Goal: Navigation & Orientation: Find specific page/section

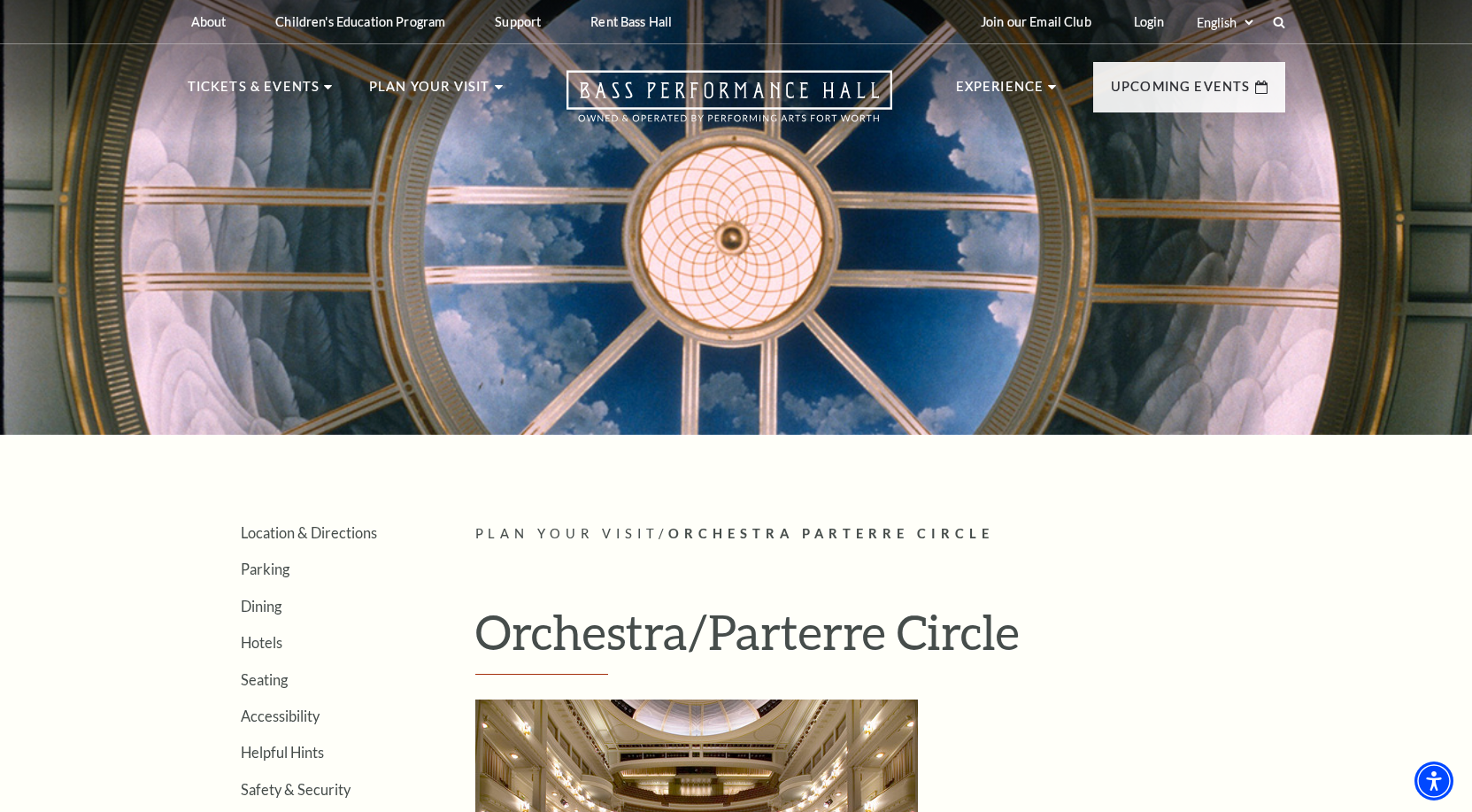
scroll to position [542, 0]
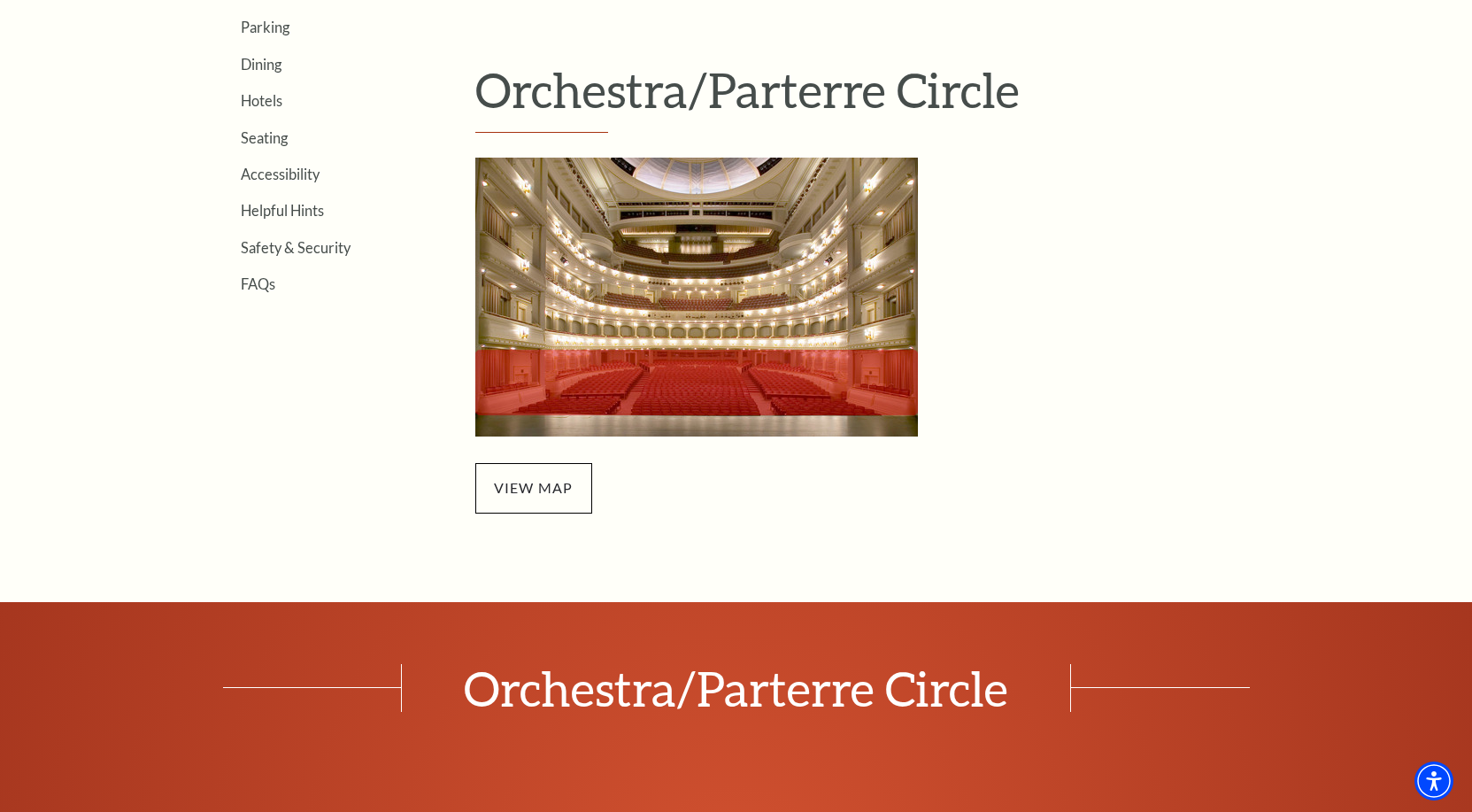
drag, startPoint x: 527, startPoint y: 501, endPoint x: 647, endPoint y: 495, distance: 120.1
click at [528, 501] on span "view map" at bounding box center [533, 488] width 117 height 49
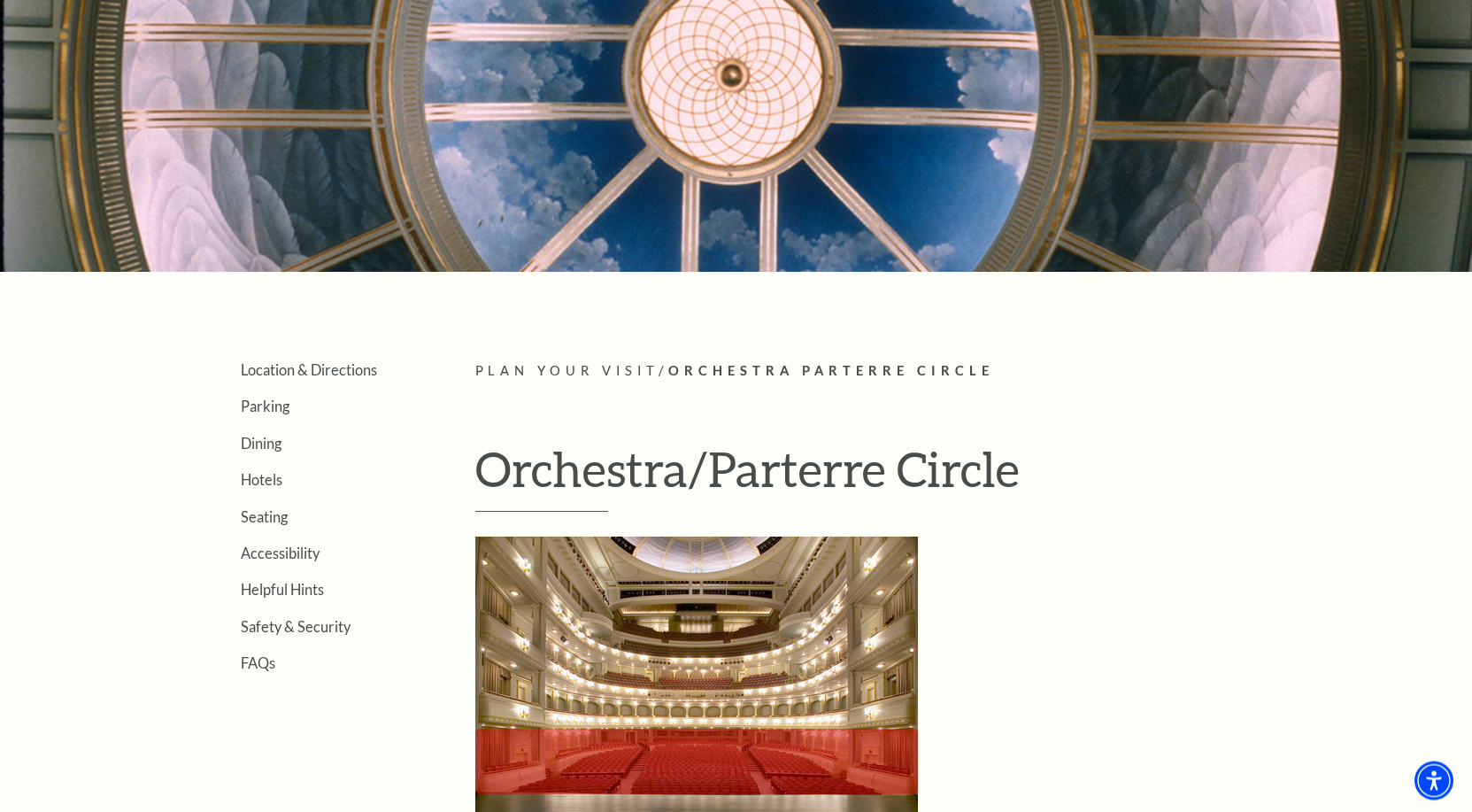
scroll to position [271, 0]
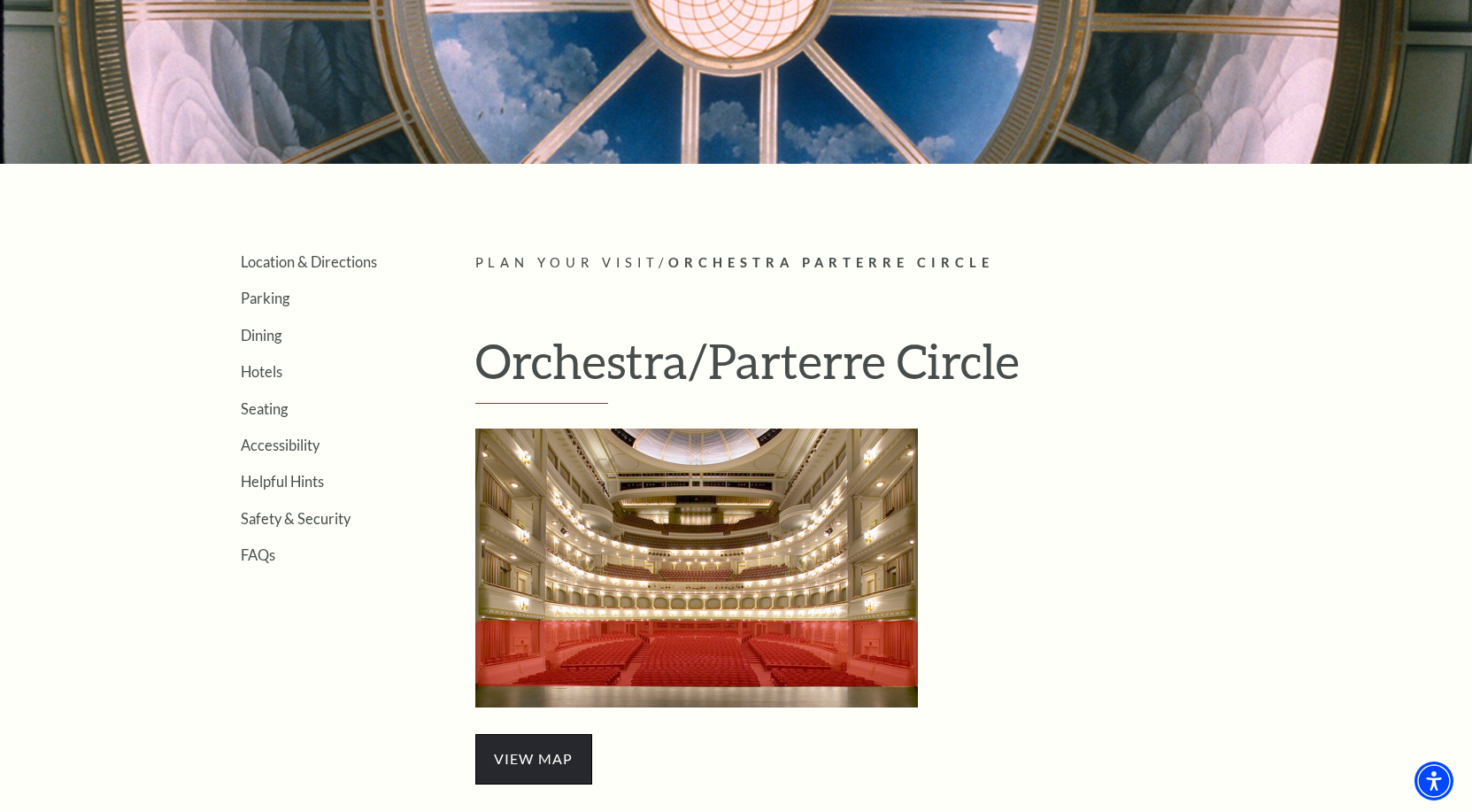
click at [550, 748] on span "view map" at bounding box center [533, 758] width 117 height 49
click at [275, 411] on link "Seating" at bounding box center [264, 408] width 47 height 17
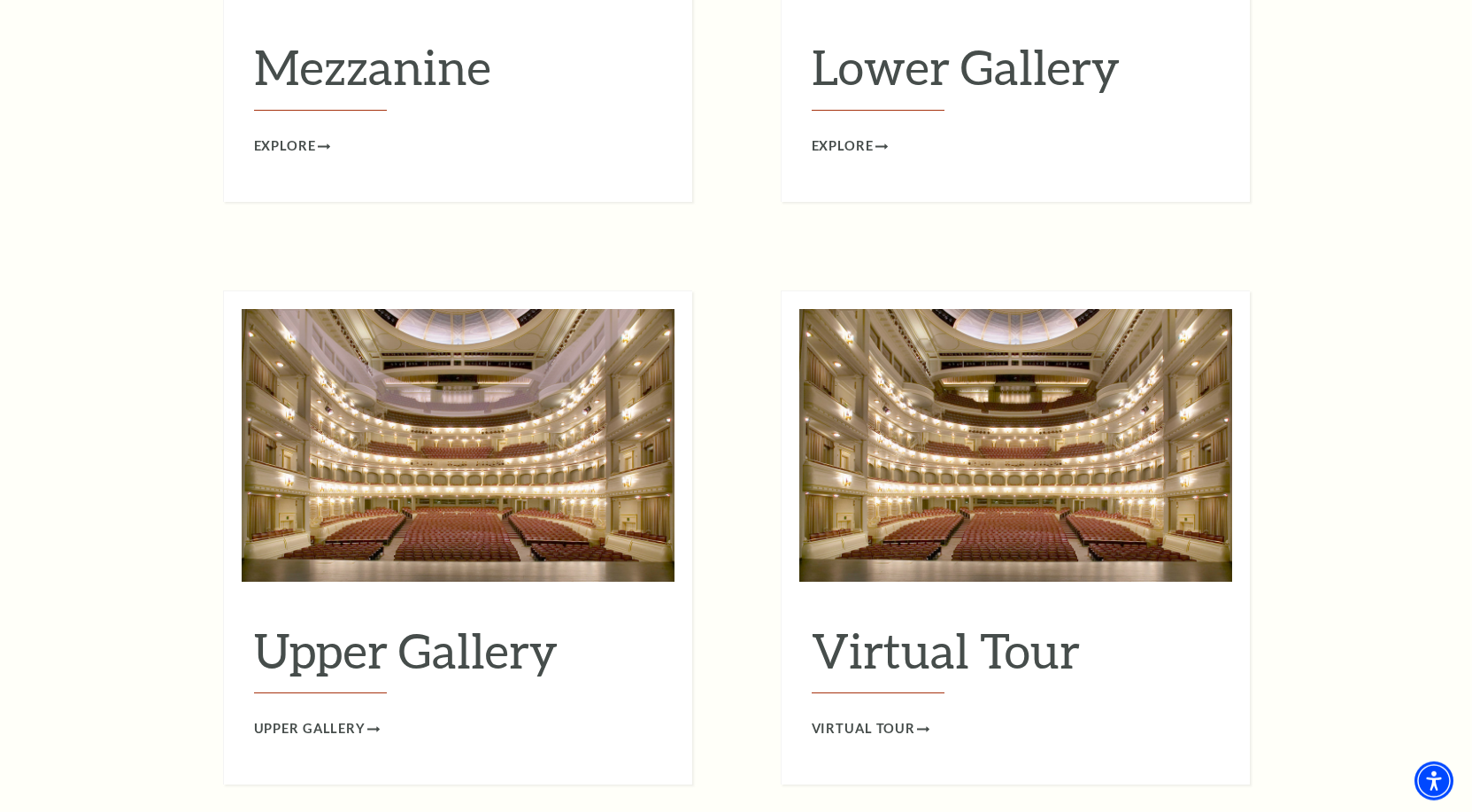
scroll to position [2619, 0]
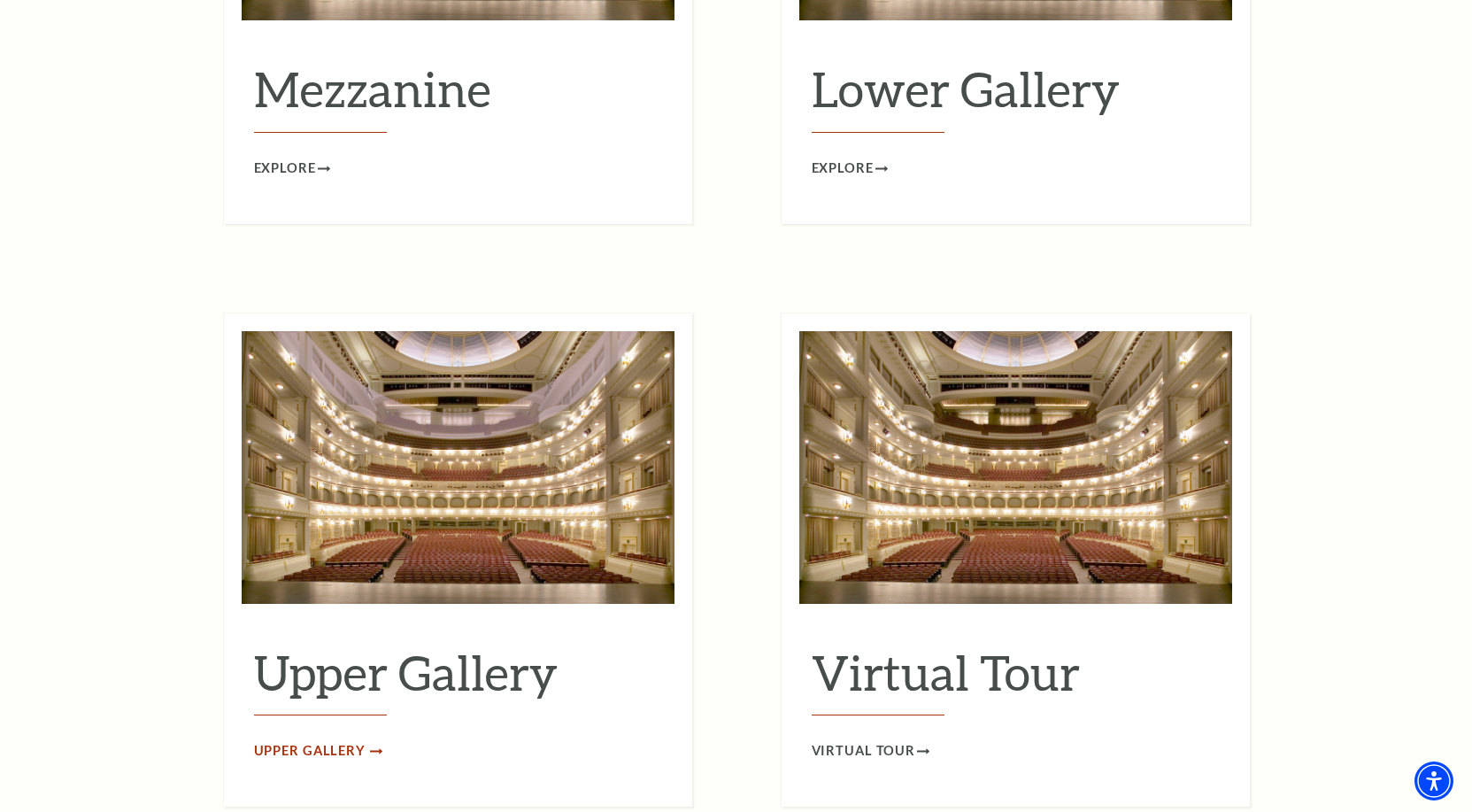
click at [317, 740] on span "Upper Gallery" at bounding box center [310, 751] width 112 height 23
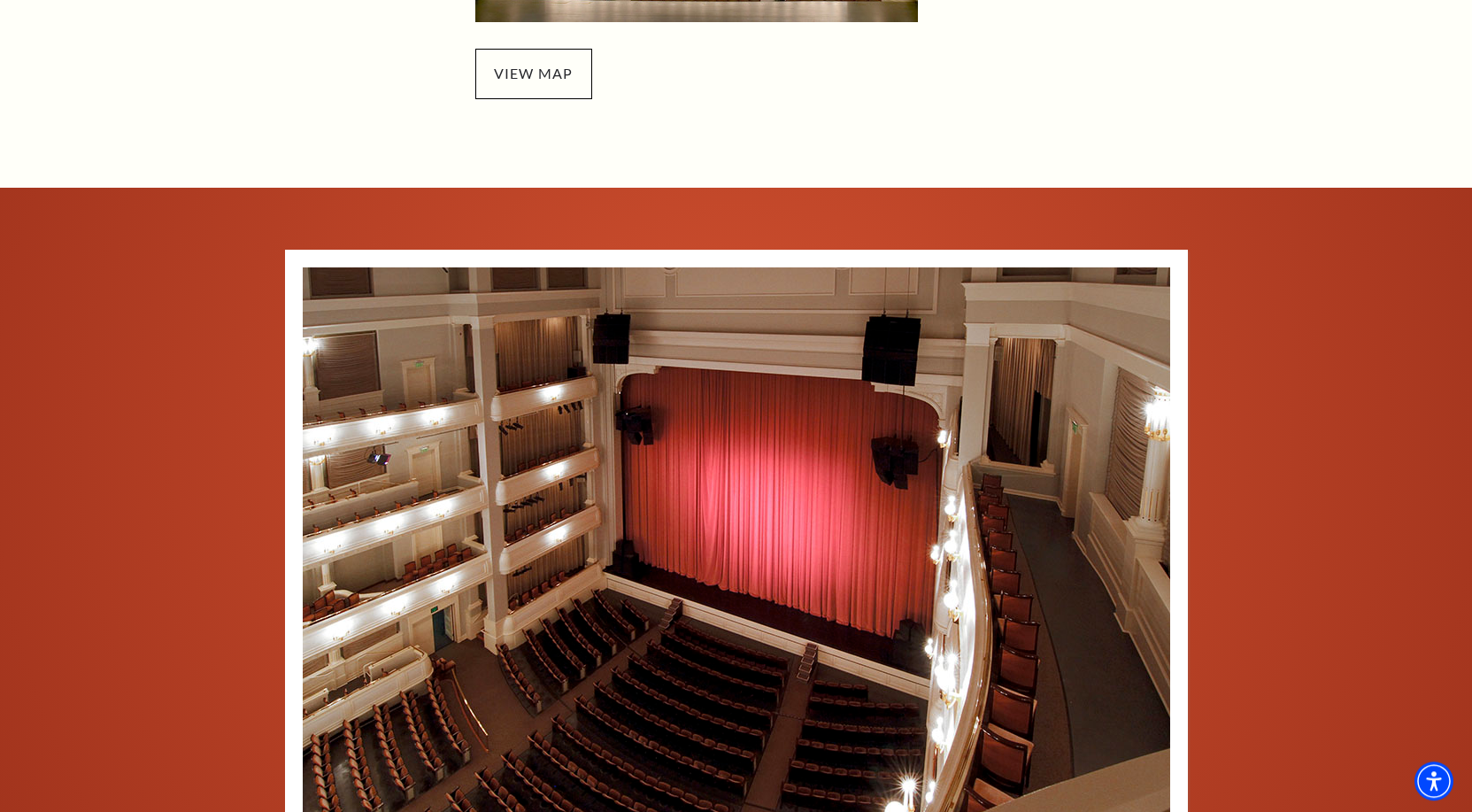
scroll to position [1084, 0]
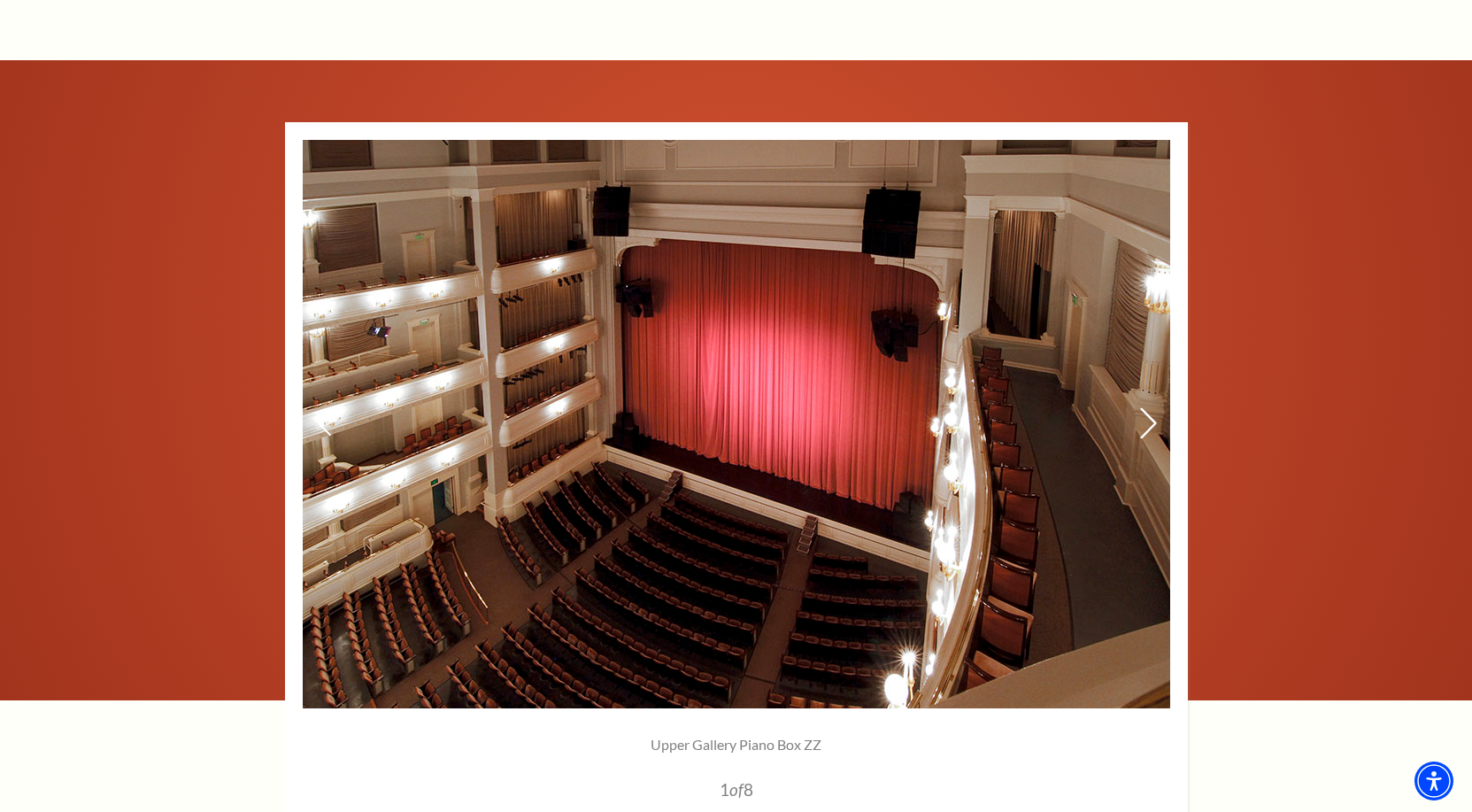
click at [1151, 420] on icon at bounding box center [1147, 423] width 19 height 31
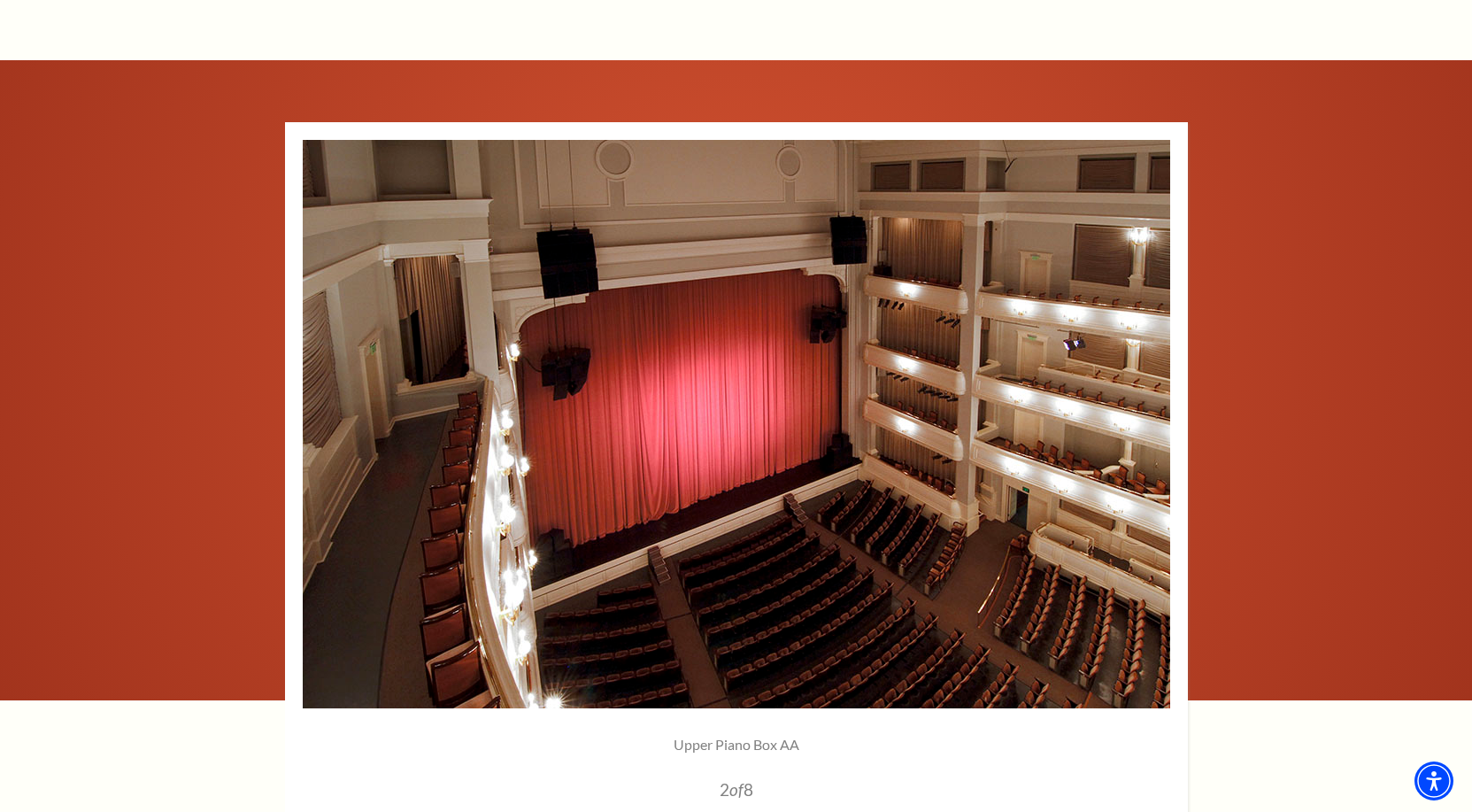
click at [1435, 421] on div "Upper Gallery Piano Box ZZ 1 of 8 Upper Piano Box AA 2 of 8 3 of" at bounding box center [736, 481] width 1472 height 842
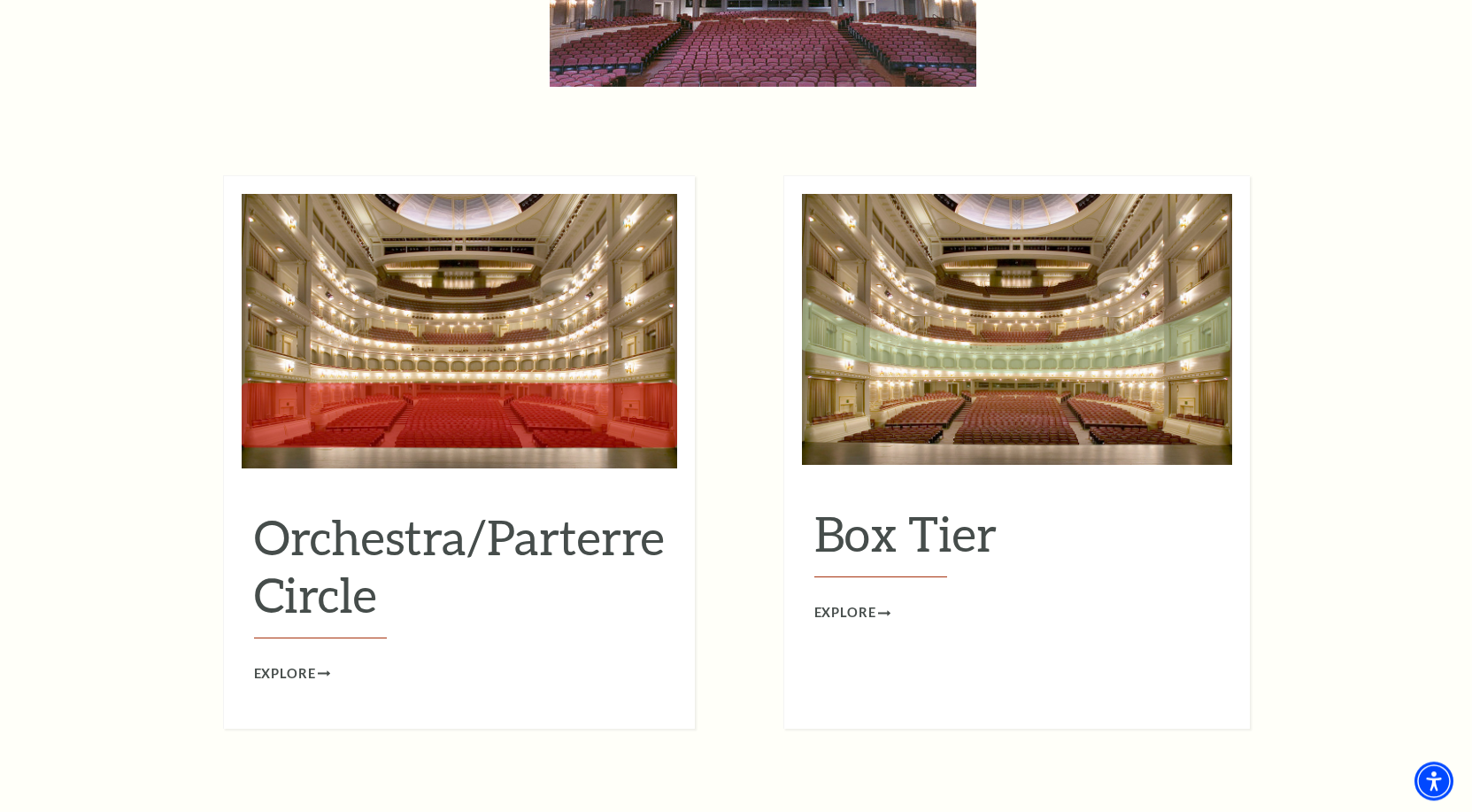
scroll to position [1535, 0]
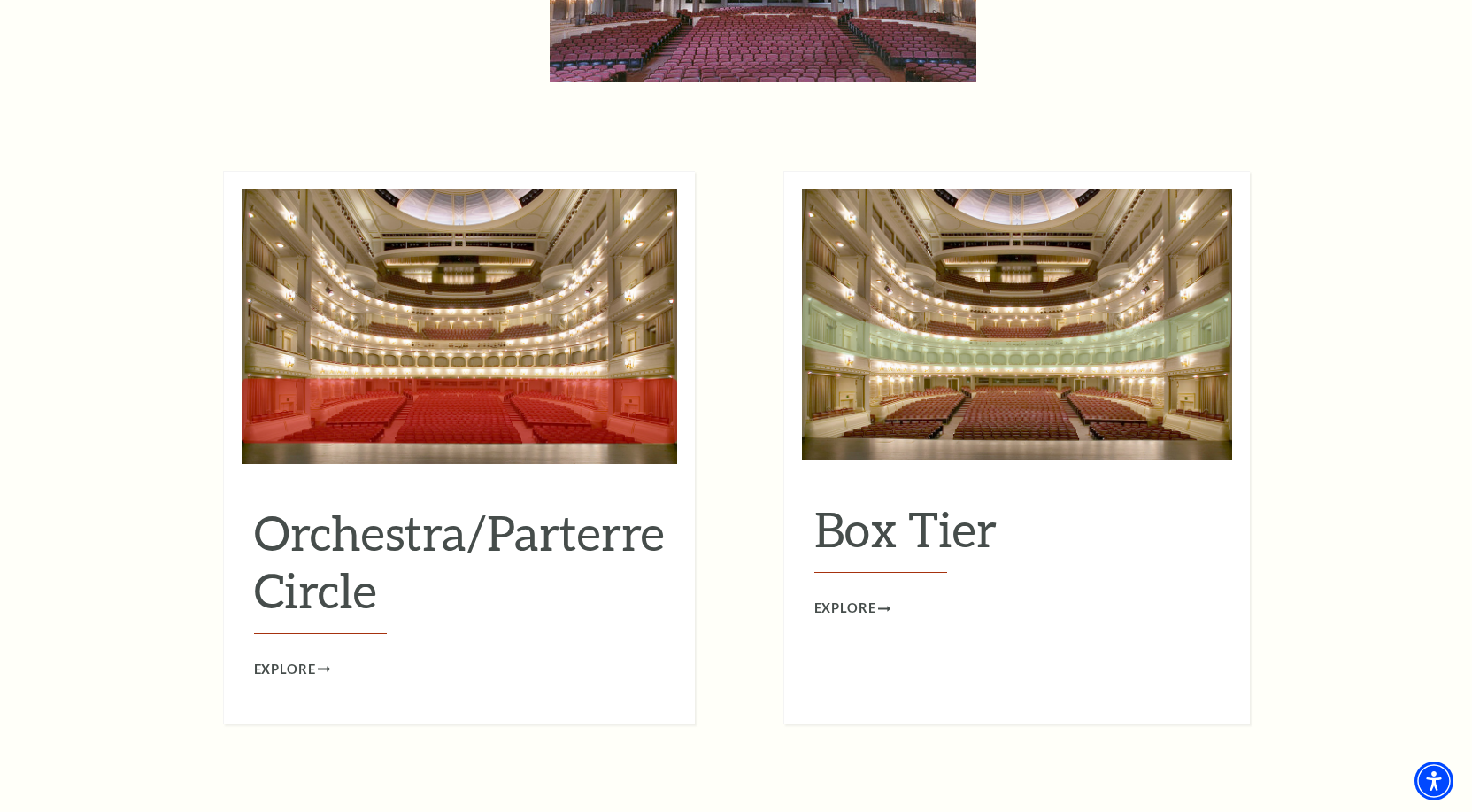
click at [478, 294] on img at bounding box center [460, 327] width 436 height 275
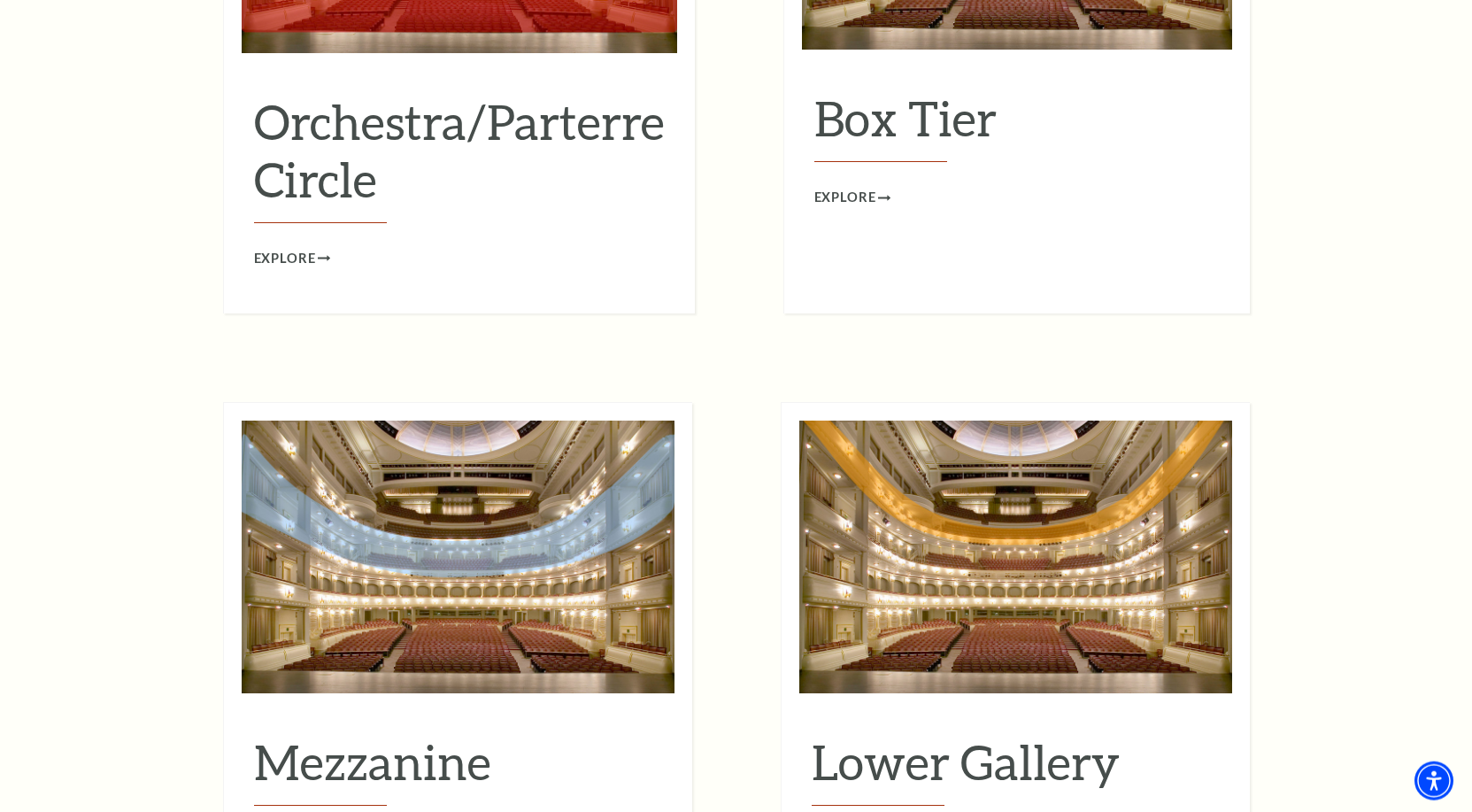
scroll to position [1986, 0]
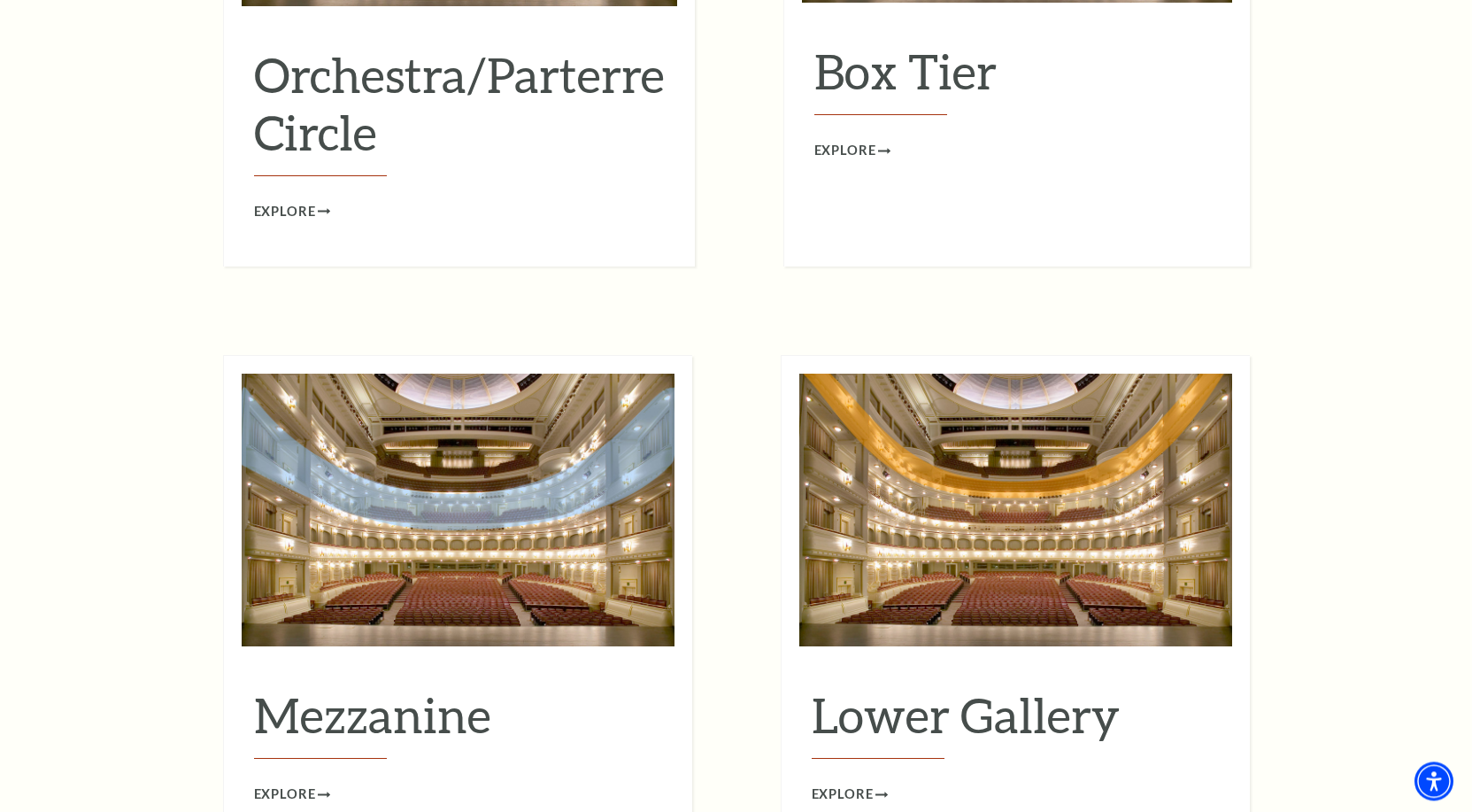
scroll to position [2257, 0]
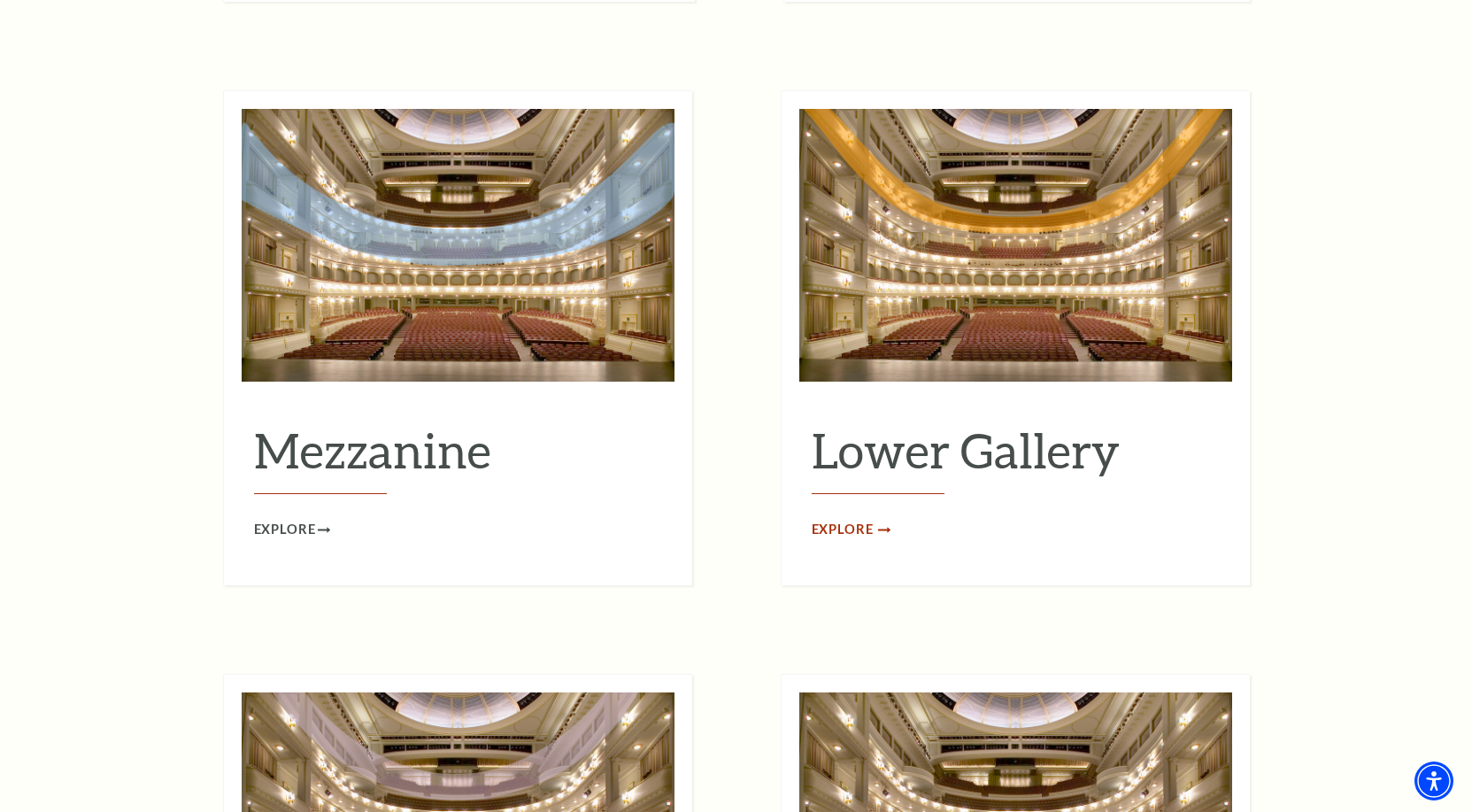
click at [848, 518] on span "Explore" at bounding box center [843, 529] width 62 height 23
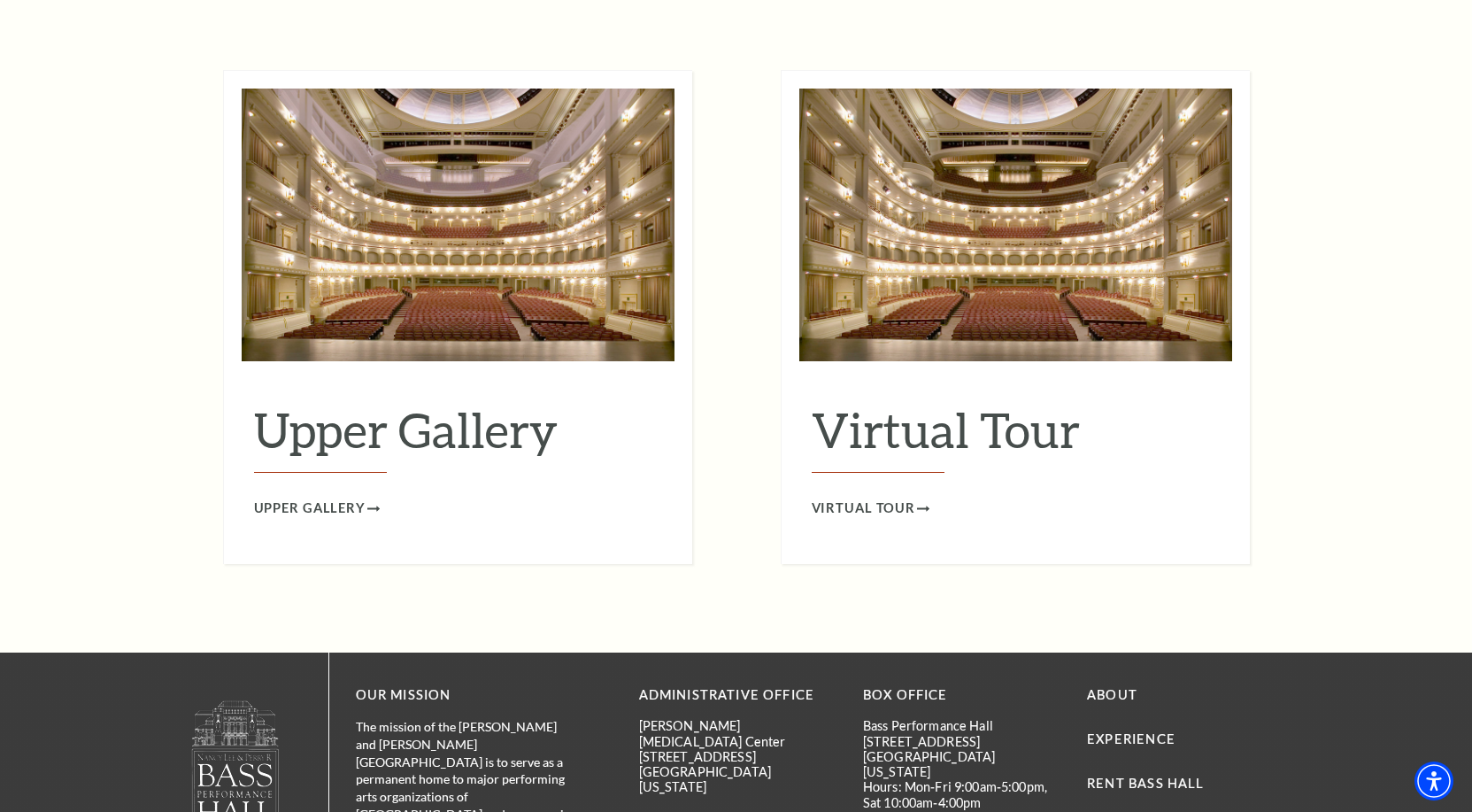
scroll to position [2980, 0]
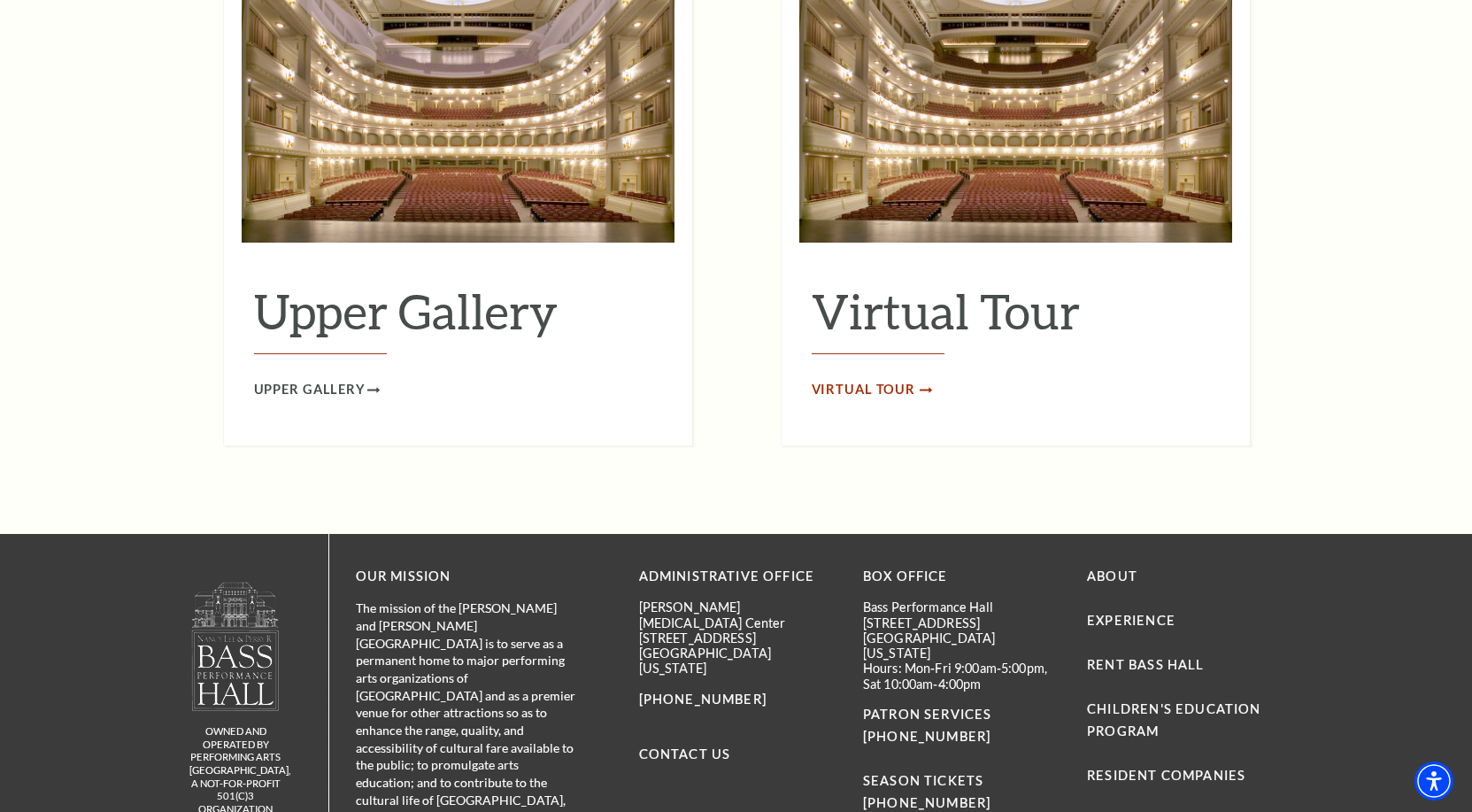
click at [895, 379] on span "Virtual Tour" at bounding box center [864, 390] width 104 height 23
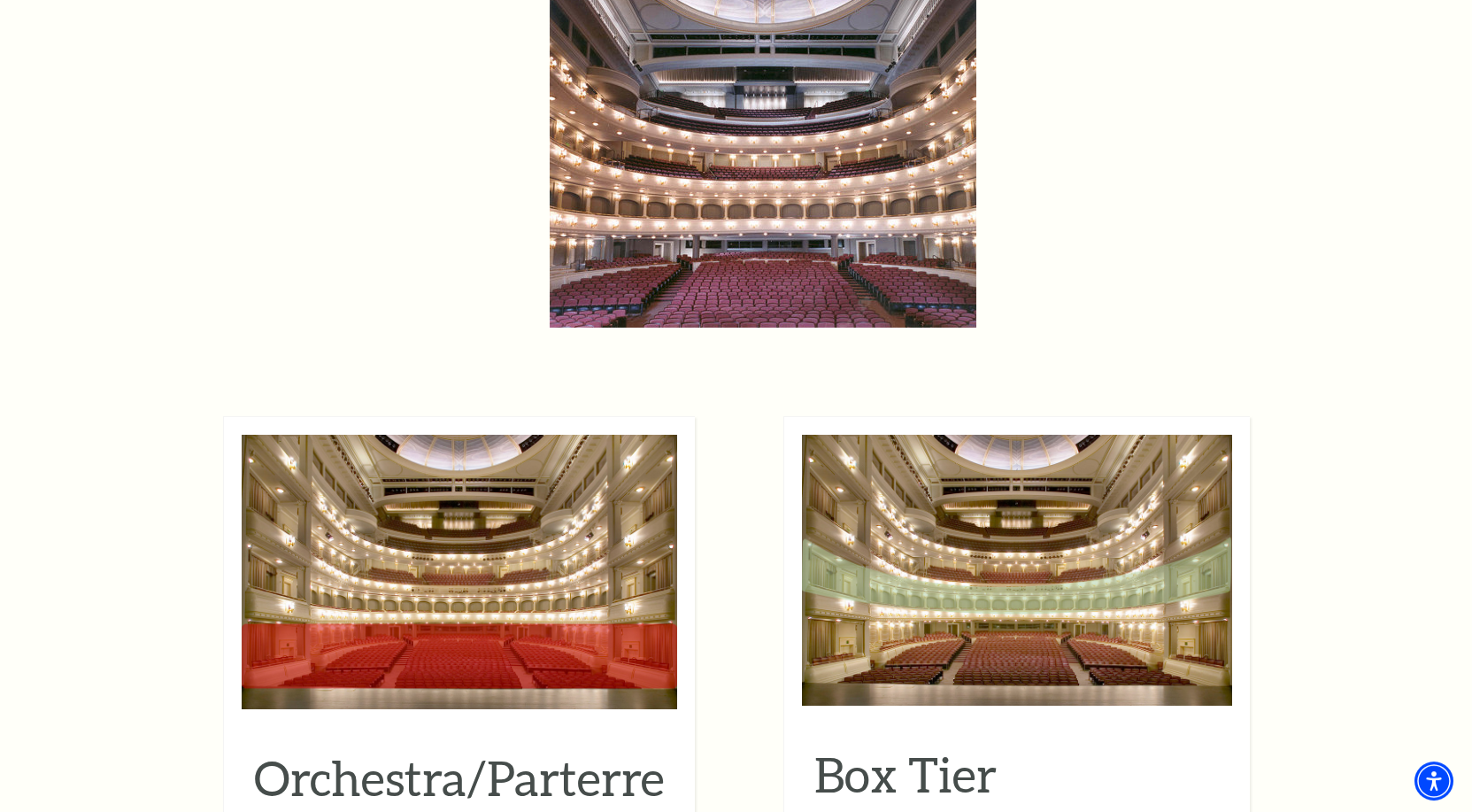
scroll to position [1174, 0]
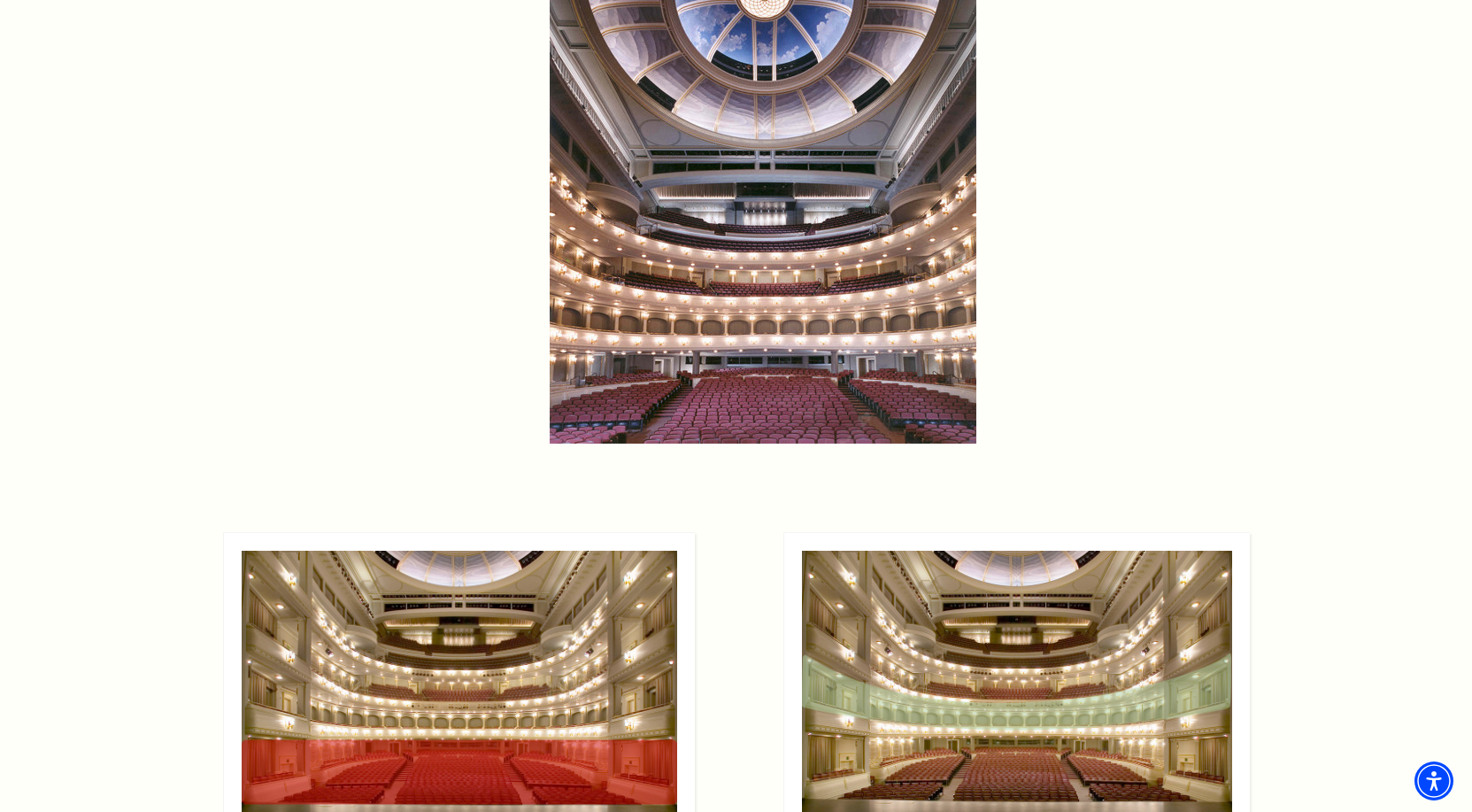
click at [455, 731] on img at bounding box center [460, 688] width 436 height 275
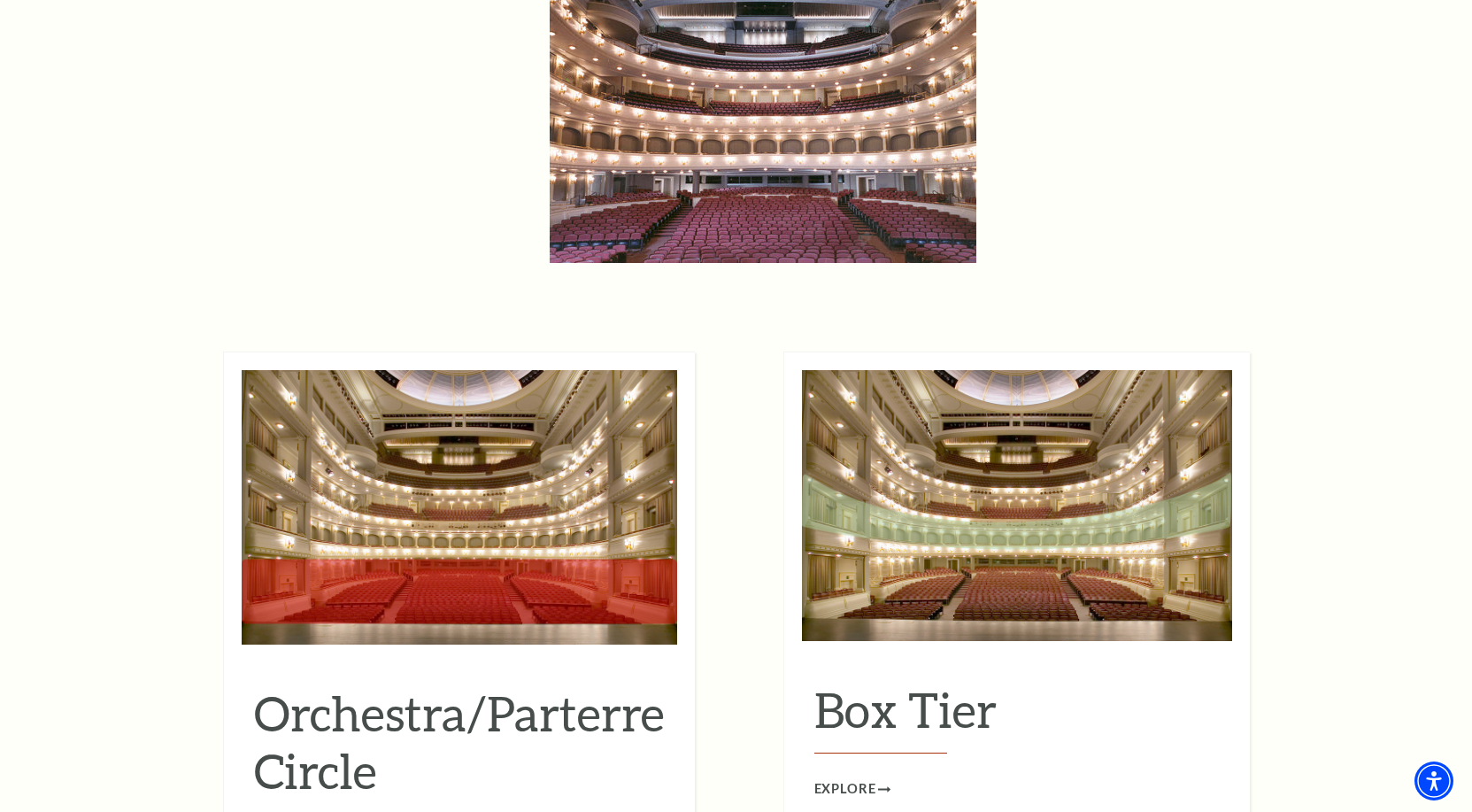
scroll to position [1625, 0]
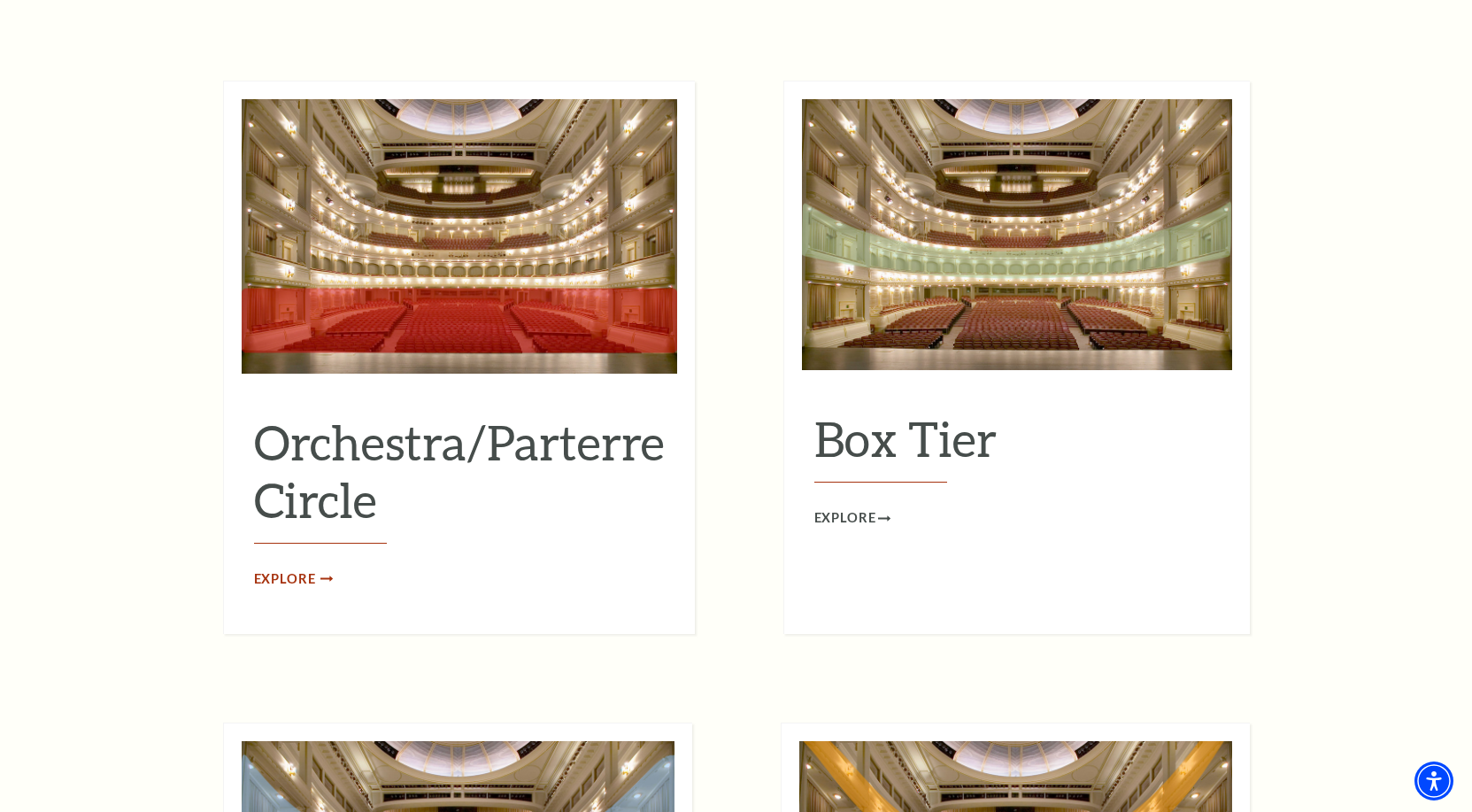
click at [300, 568] on span "Explore" at bounding box center [285, 579] width 62 height 23
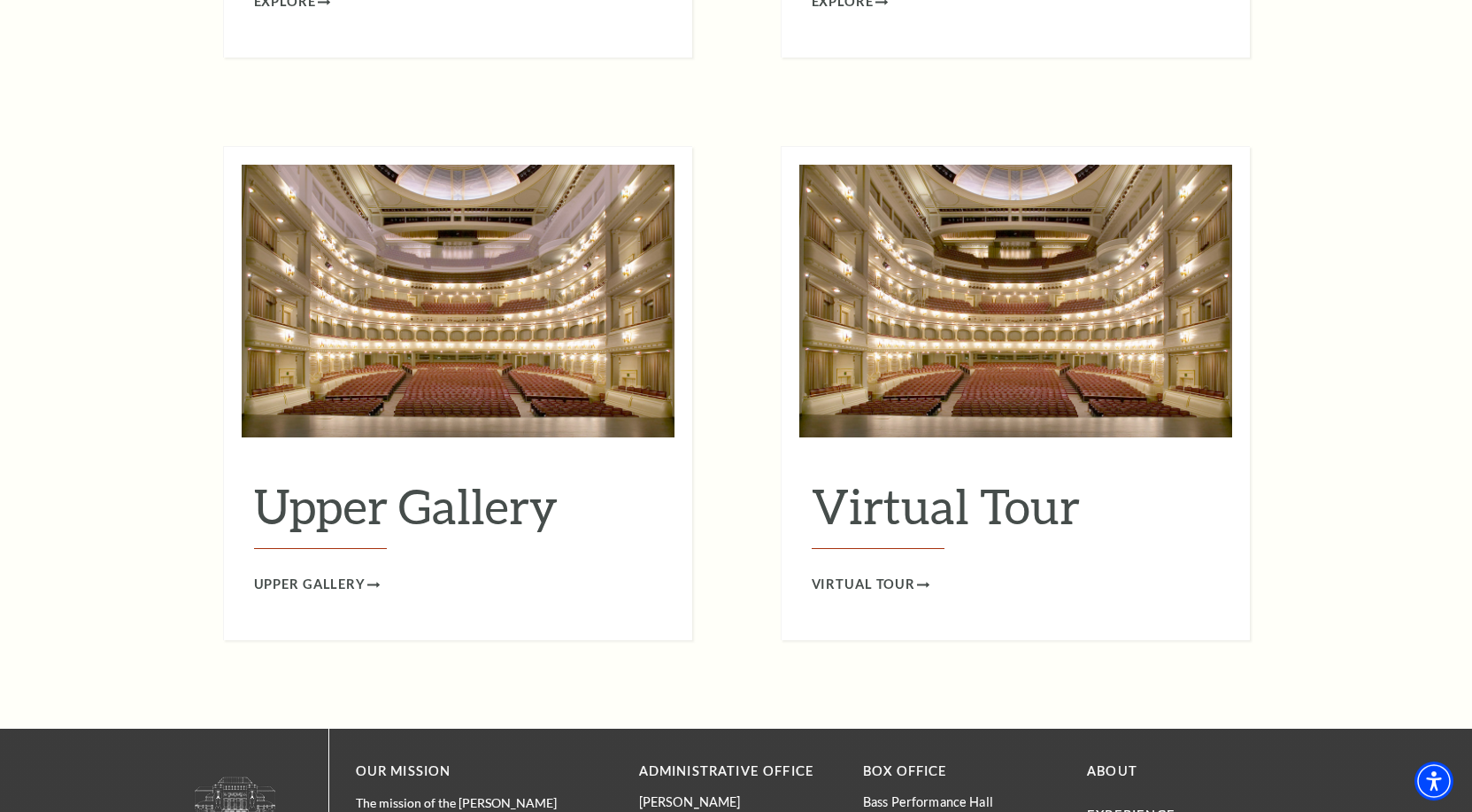
scroll to position [2799, 0]
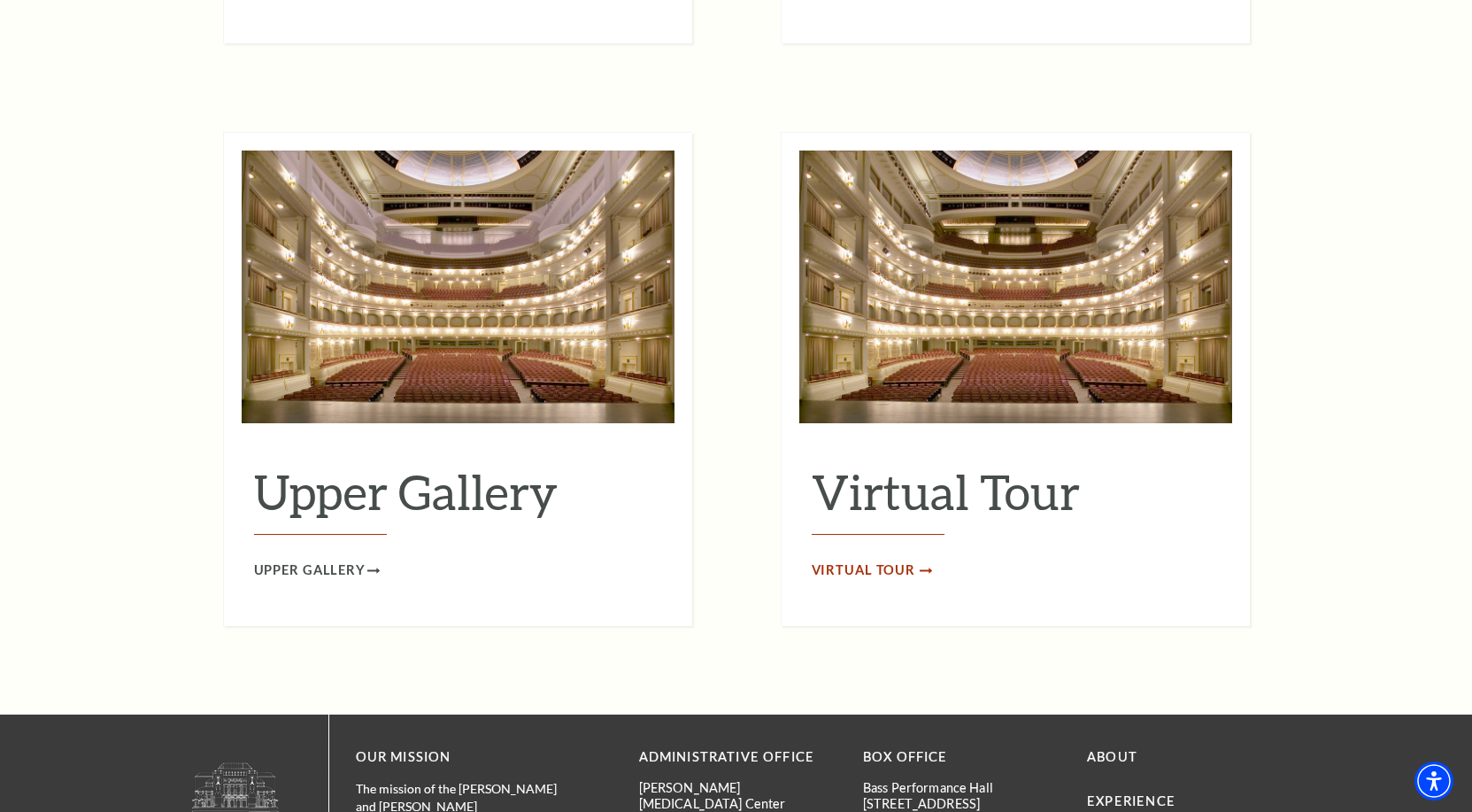
click at [898, 560] on span "Virtual Tour" at bounding box center [864, 570] width 104 height 23
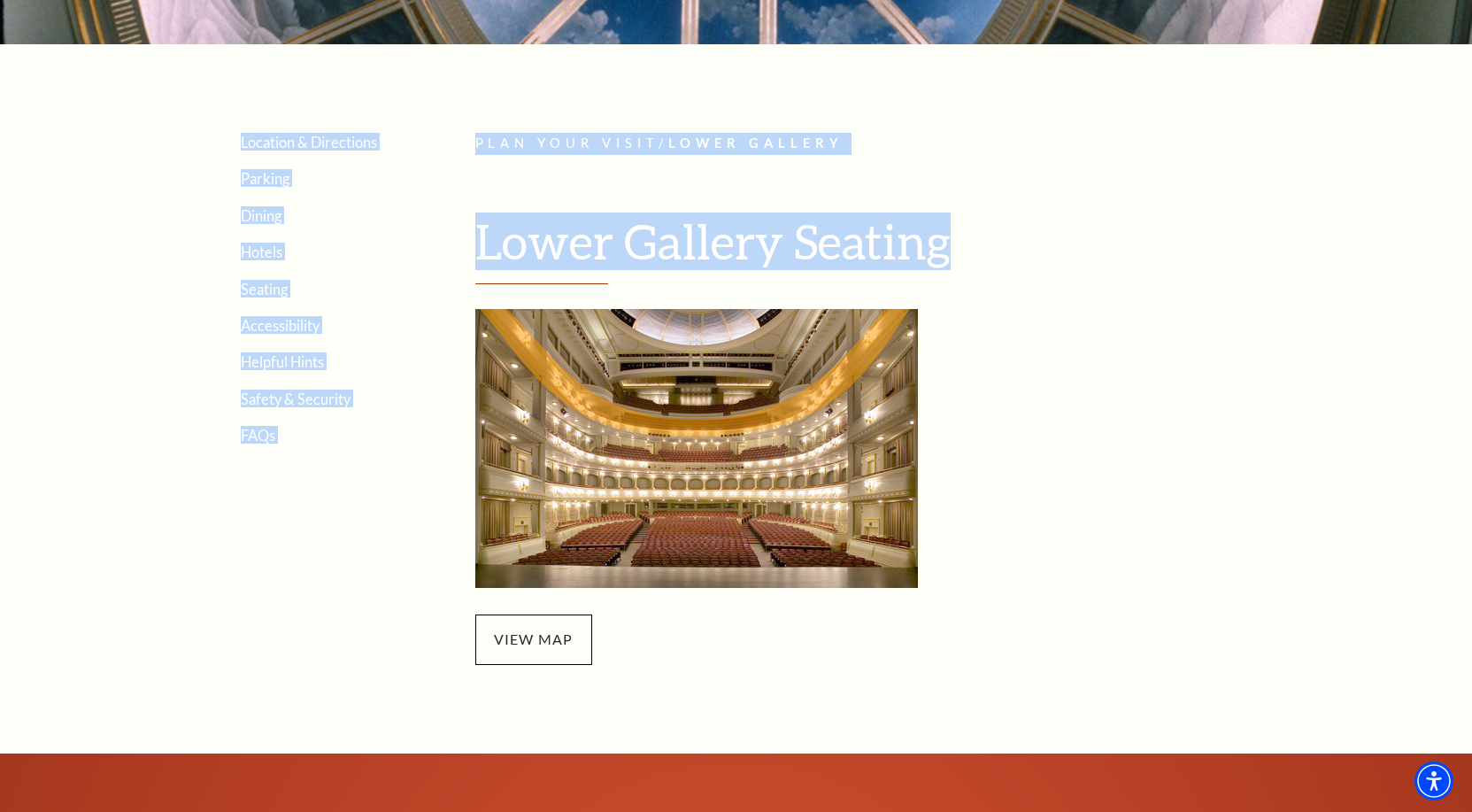
scroll to position [542, 0]
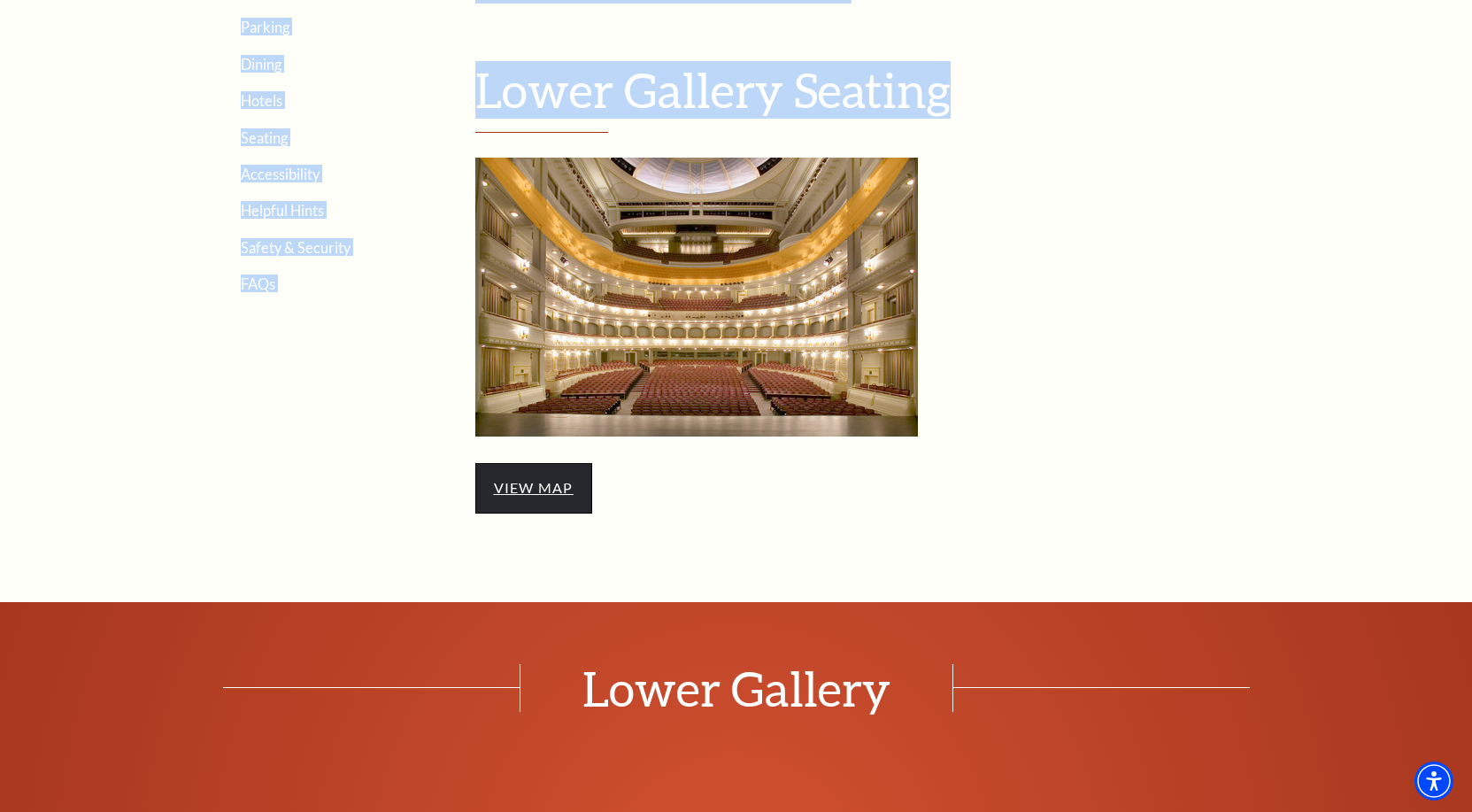
click at [535, 493] on link "view map" at bounding box center [533, 487] width 80 height 17
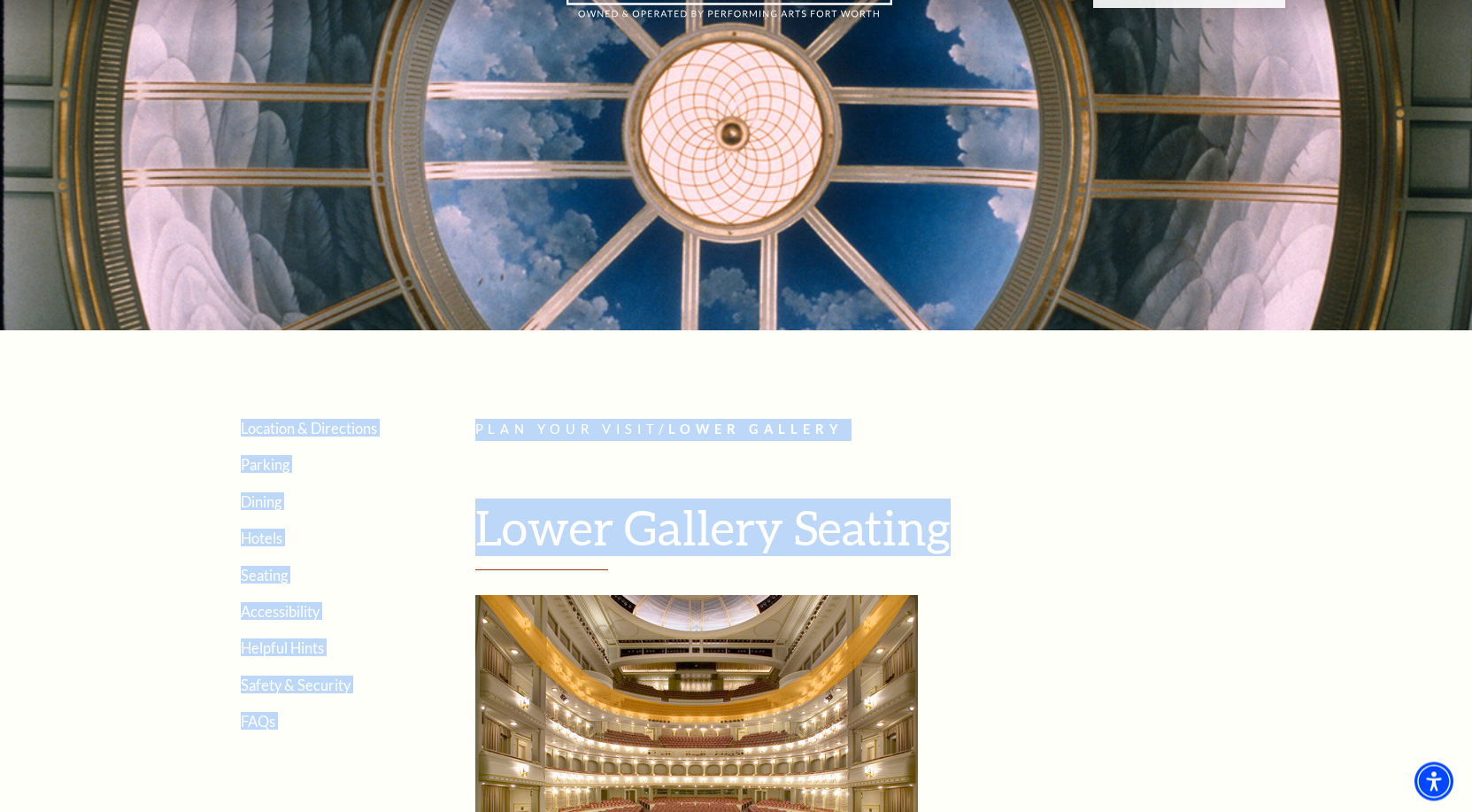
scroll to position [90, 0]
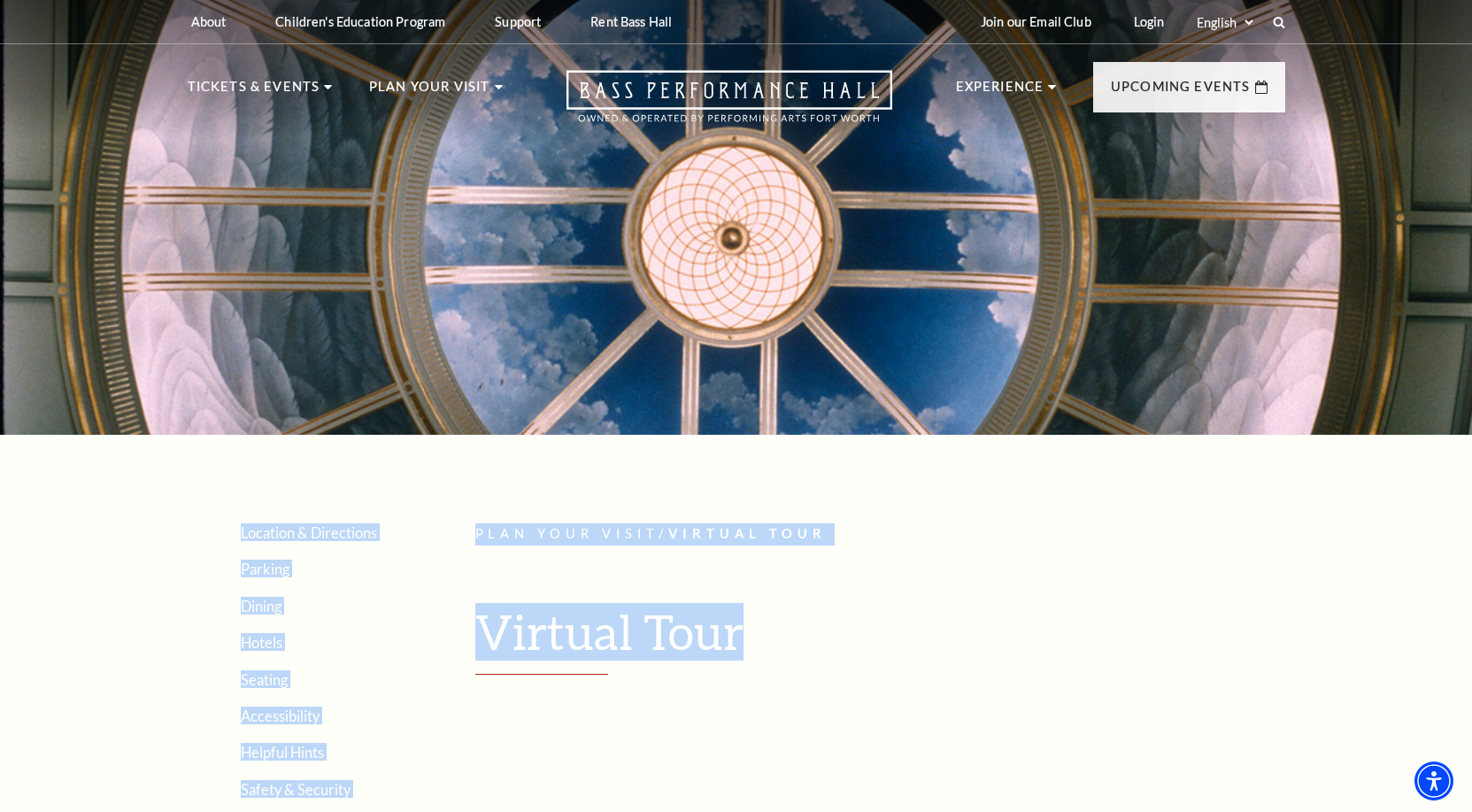
drag, startPoint x: 1228, startPoint y: 579, endPoint x: 1200, endPoint y: 434, distance: 147.7
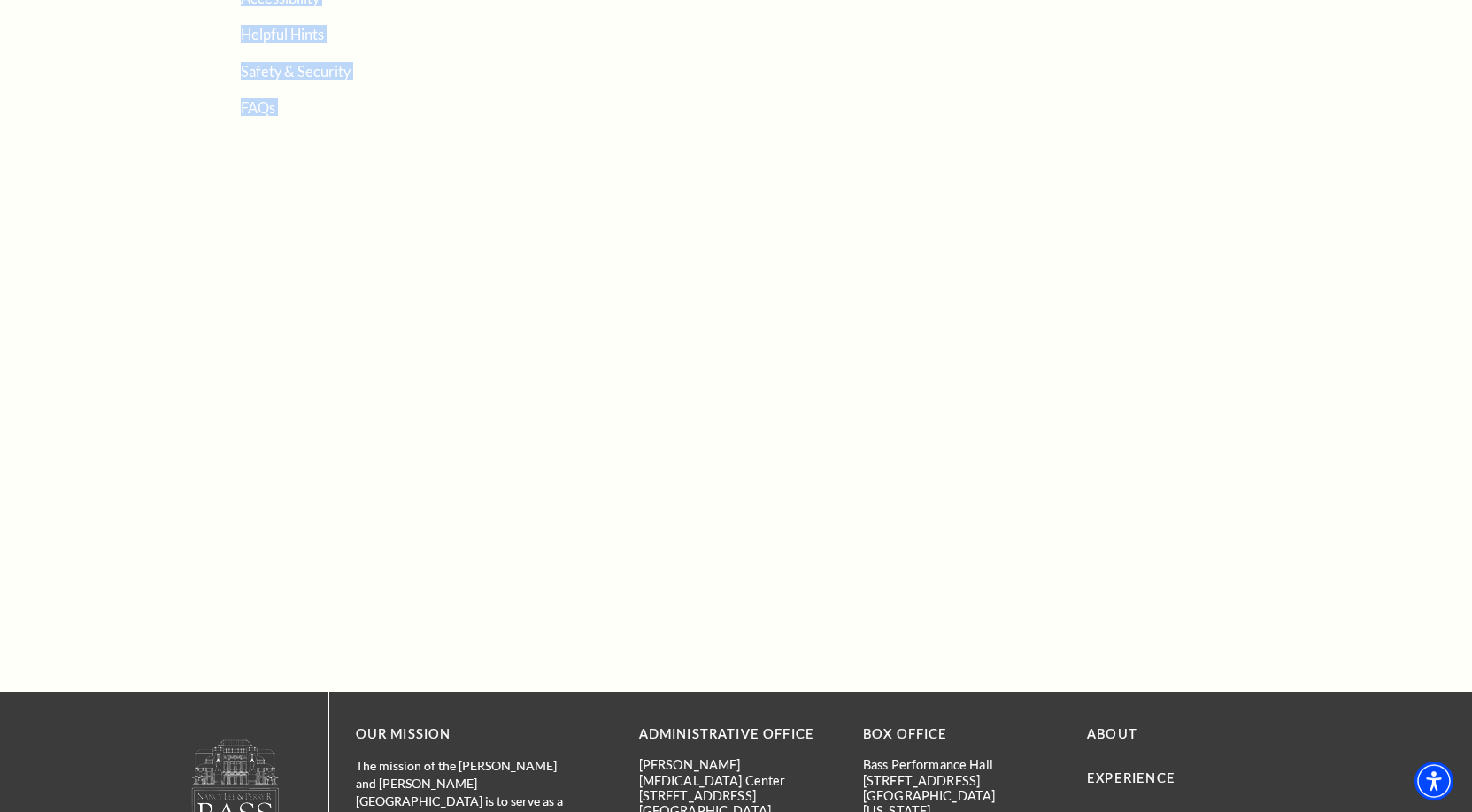
scroll to position [723, 0]
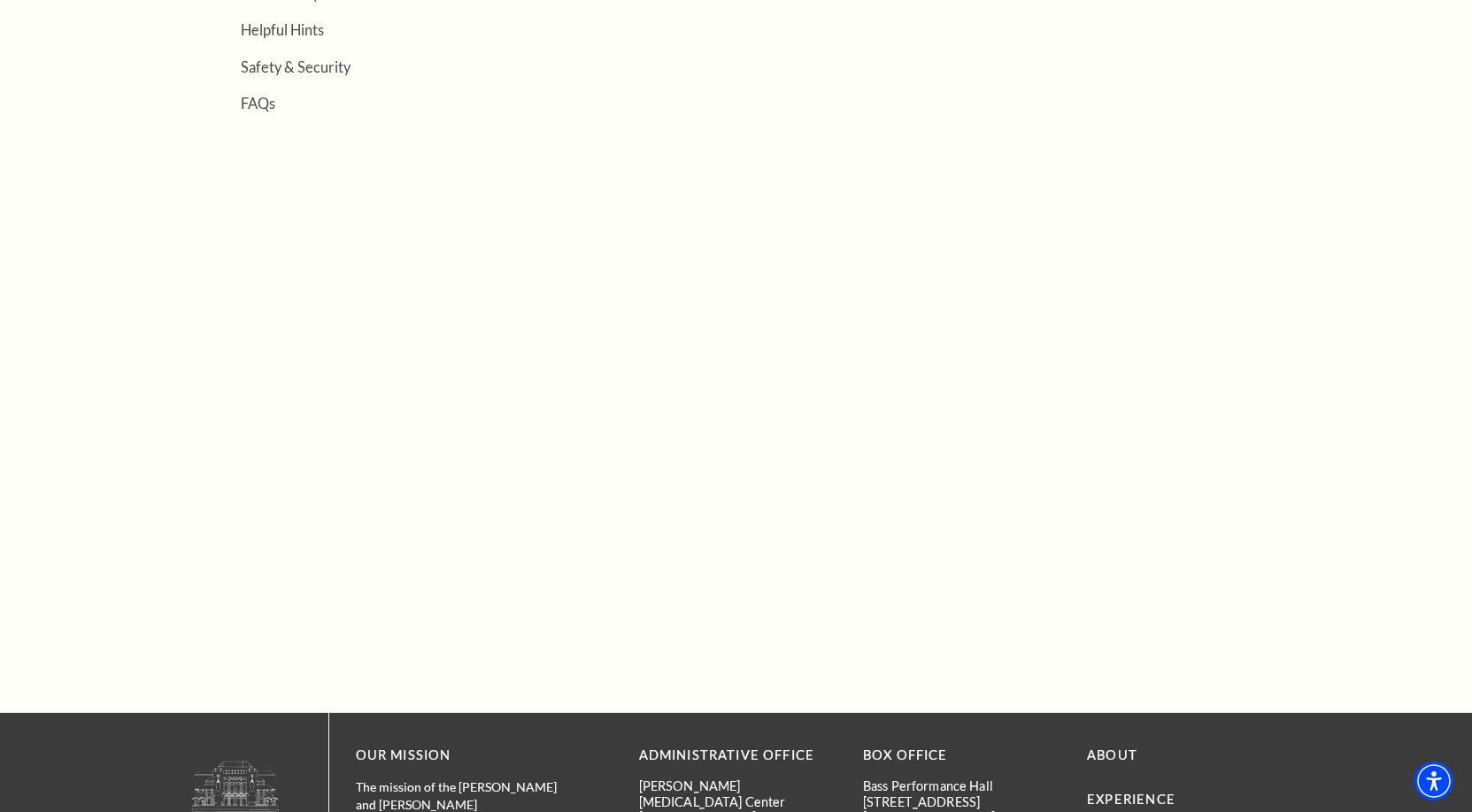
drag, startPoint x: 1037, startPoint y: 652, endPoint x: 1168, endPoint y: 563, distance: 158.4
click at [1266, 641] on div "Search Location & Directions Parking Dining Hotels Seating Accessibility Helpfu…" at bounding box center [736, 216] width 1472 height 1899
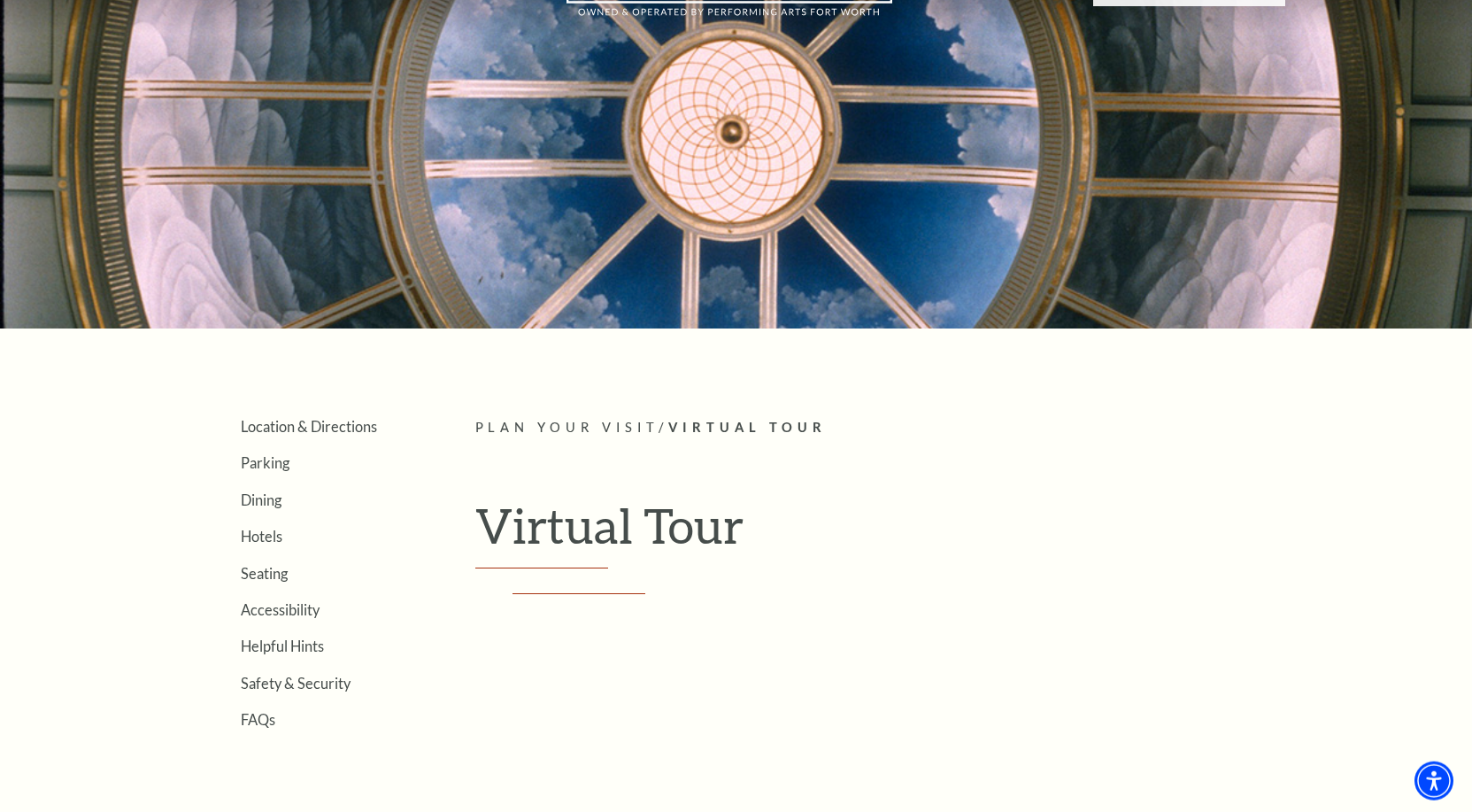
scroll to position [103, 0]
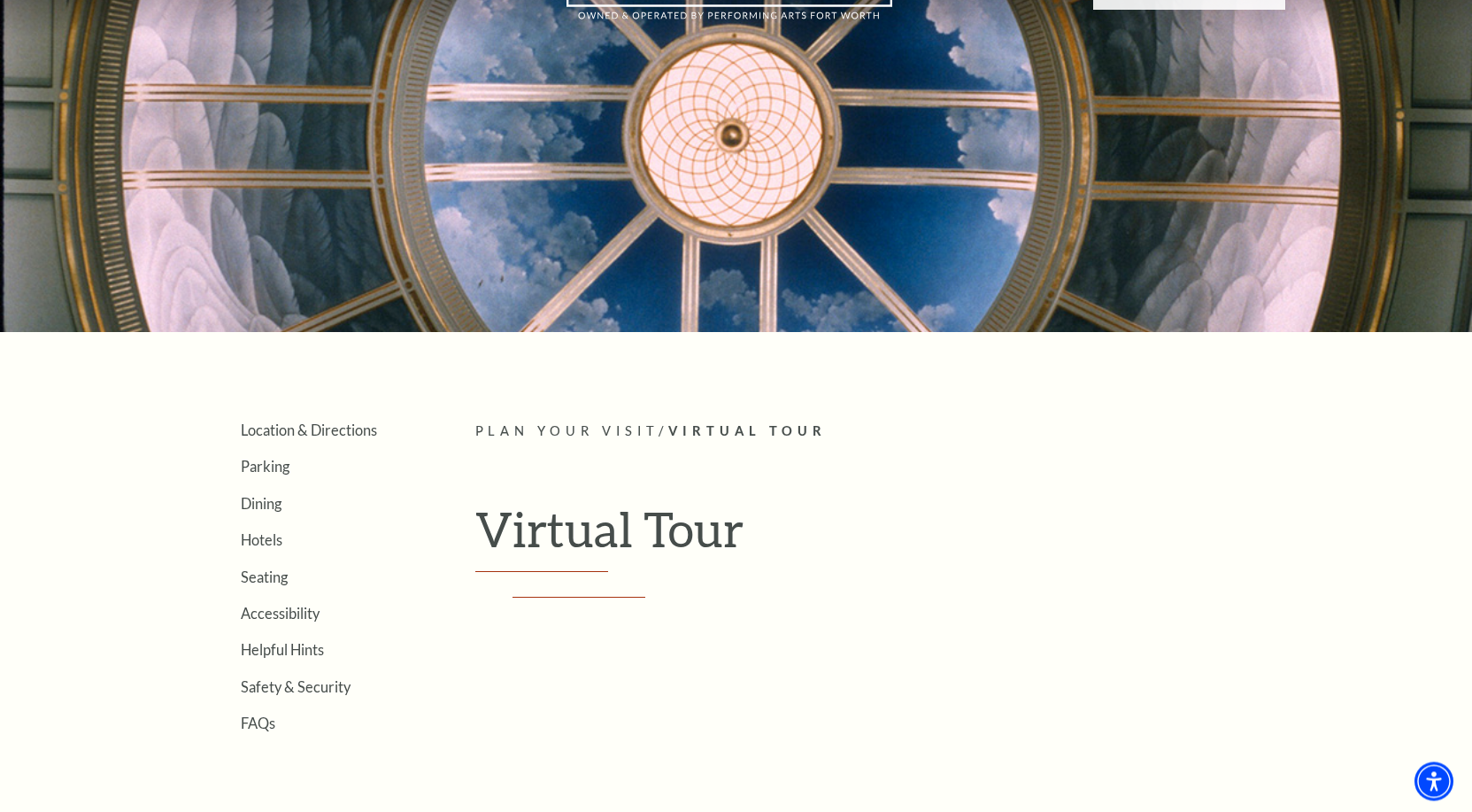
click at [755, 425] on span "Virtual Tour" at bounding box center [747, 430] width 158 height 15
click at [592, 427] on span "Plan Your Visit" at bounding box center [568, 430] width 185 height 15
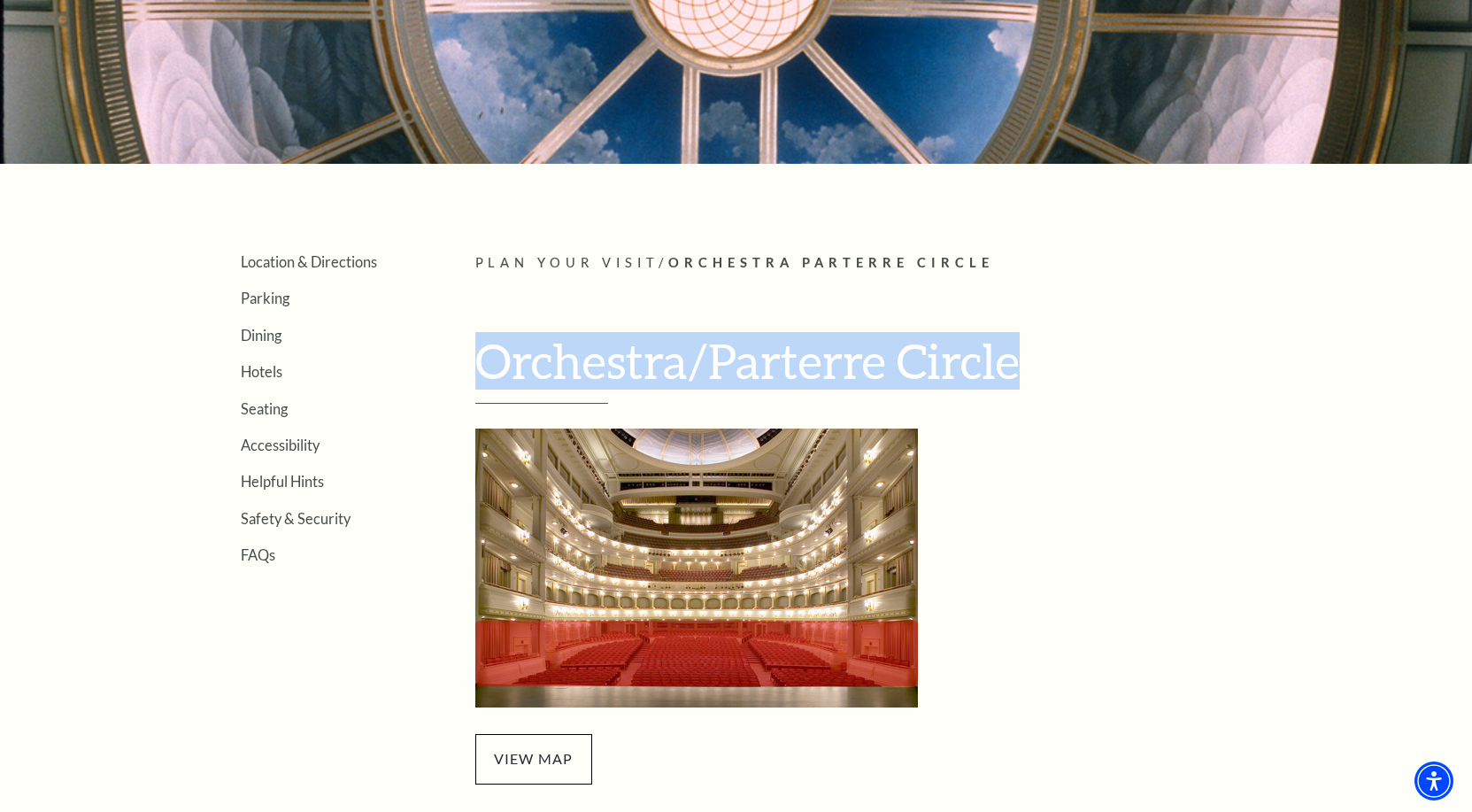
scroll to position [542, 0]
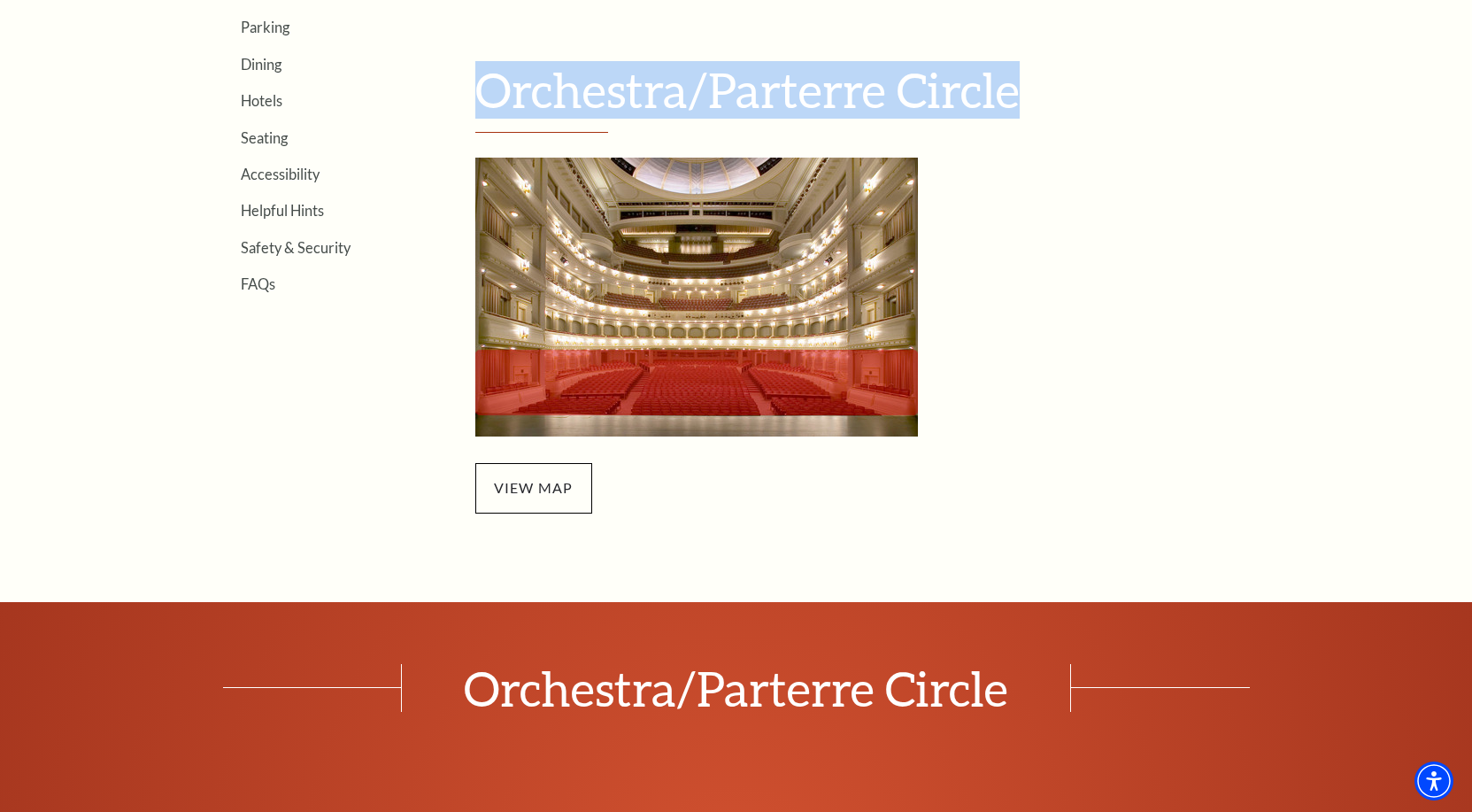
click at [724, 400] on img "Orchestra/Parterre Circle Seating Map - open in a new tab" at bounding box center [696, 297] width 443 height 279
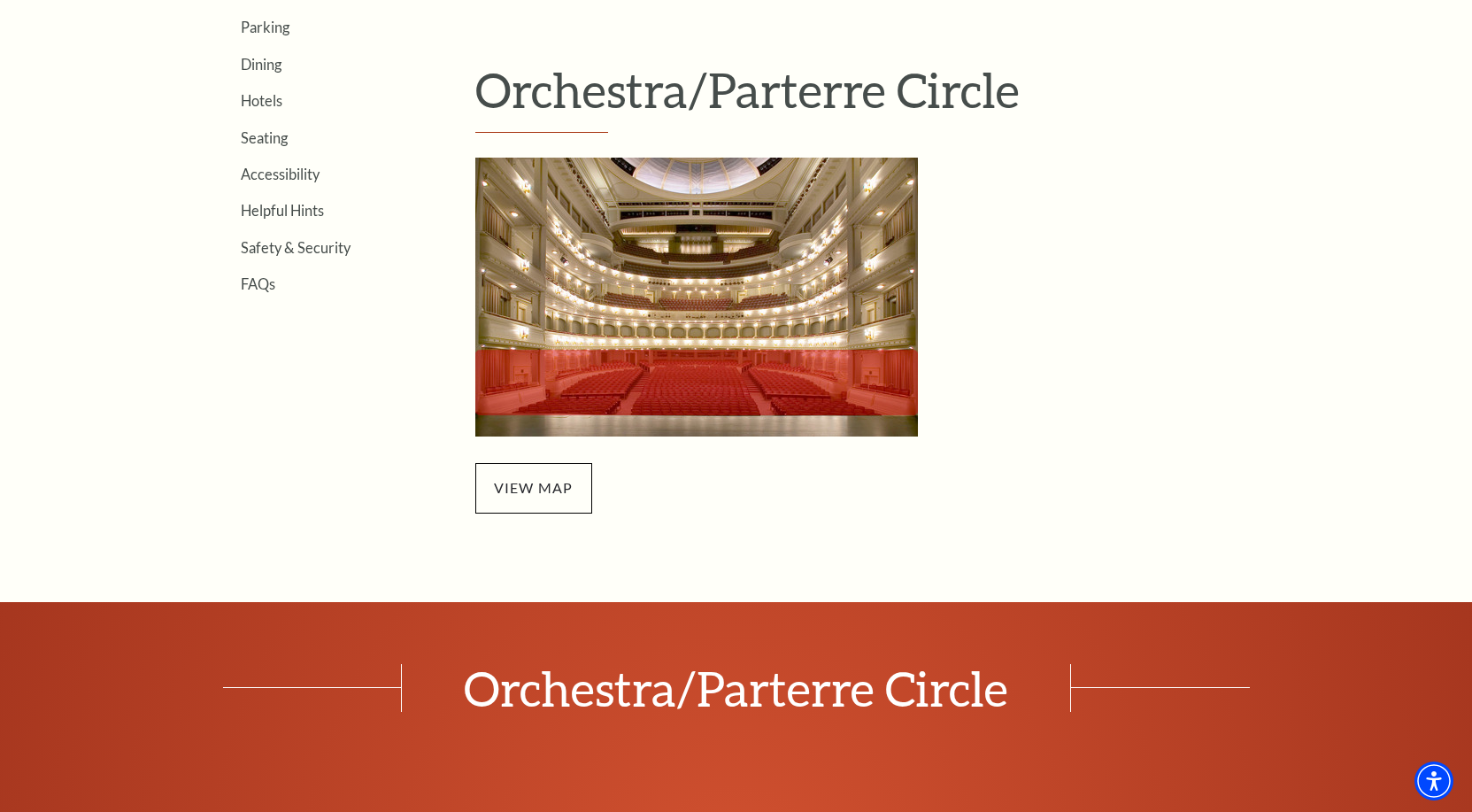
click at [1215, 491] on article "Plan Your Visit / Orchestra Parterre Circle Orchestra/Parterre Circle view map" at bounding box center [880, 247] width 810 height 532
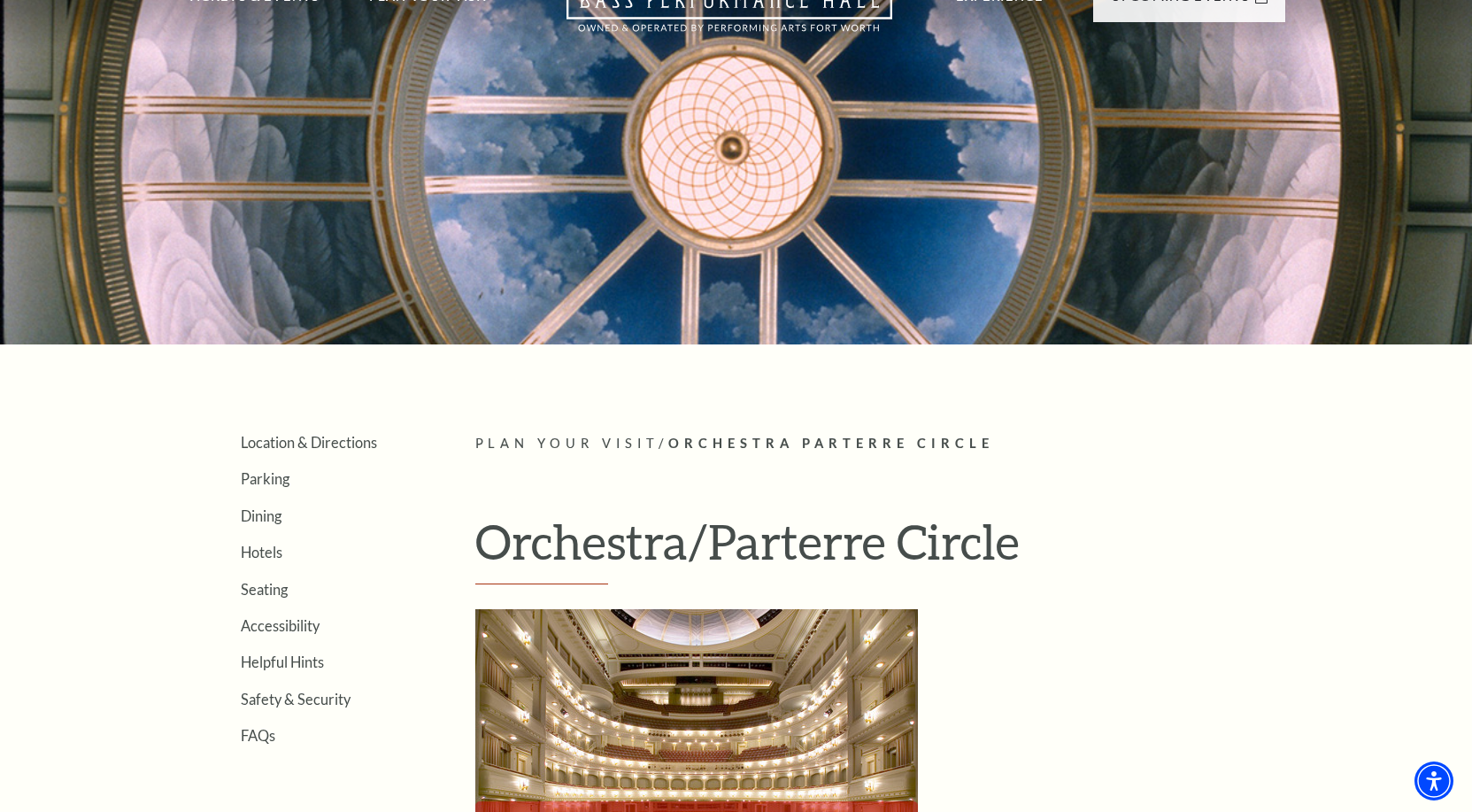
scroll to position [0, 0]
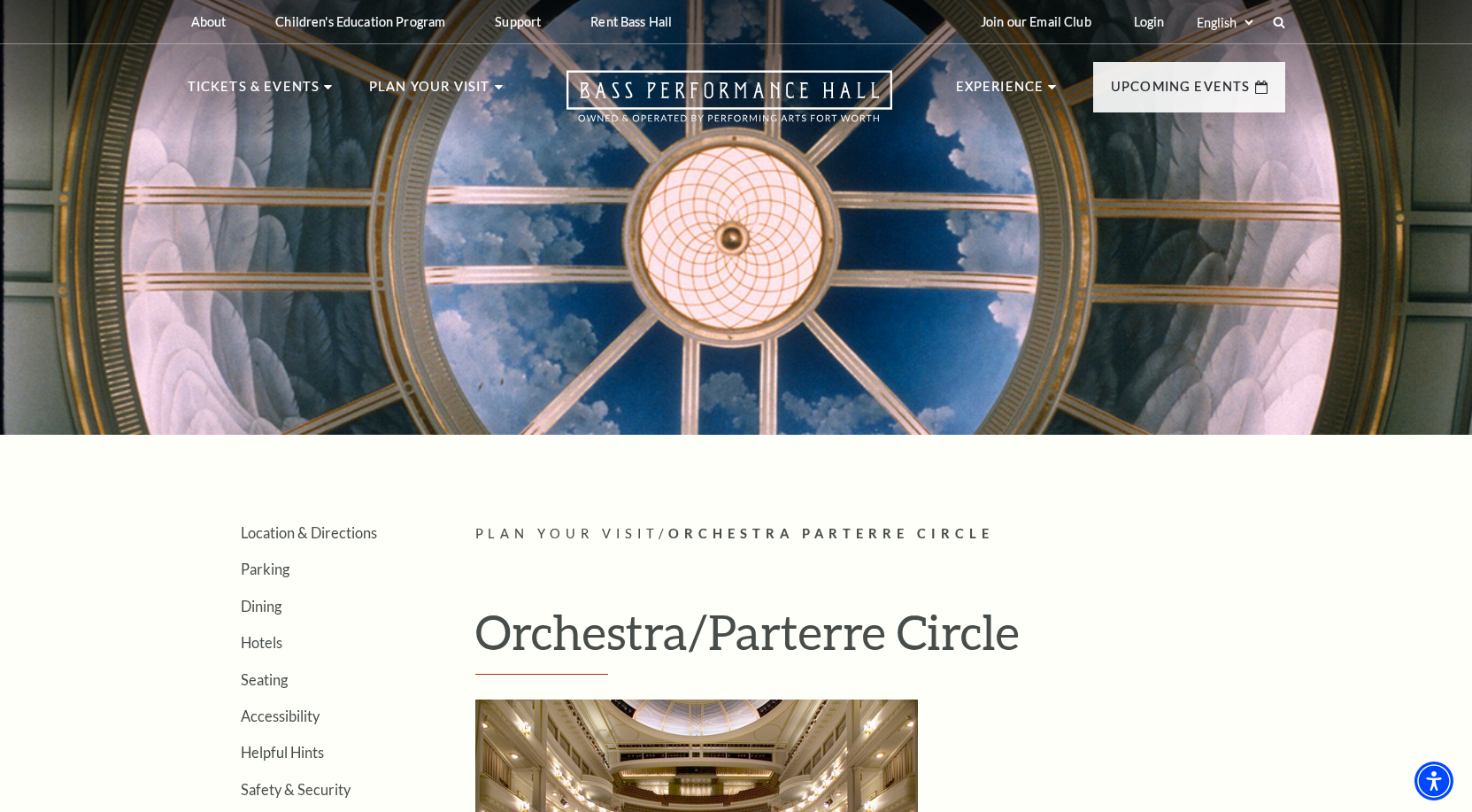
click at [635, 535] on span "Plan Your Visit" at bounding box center [568, 533] width 185 height 15
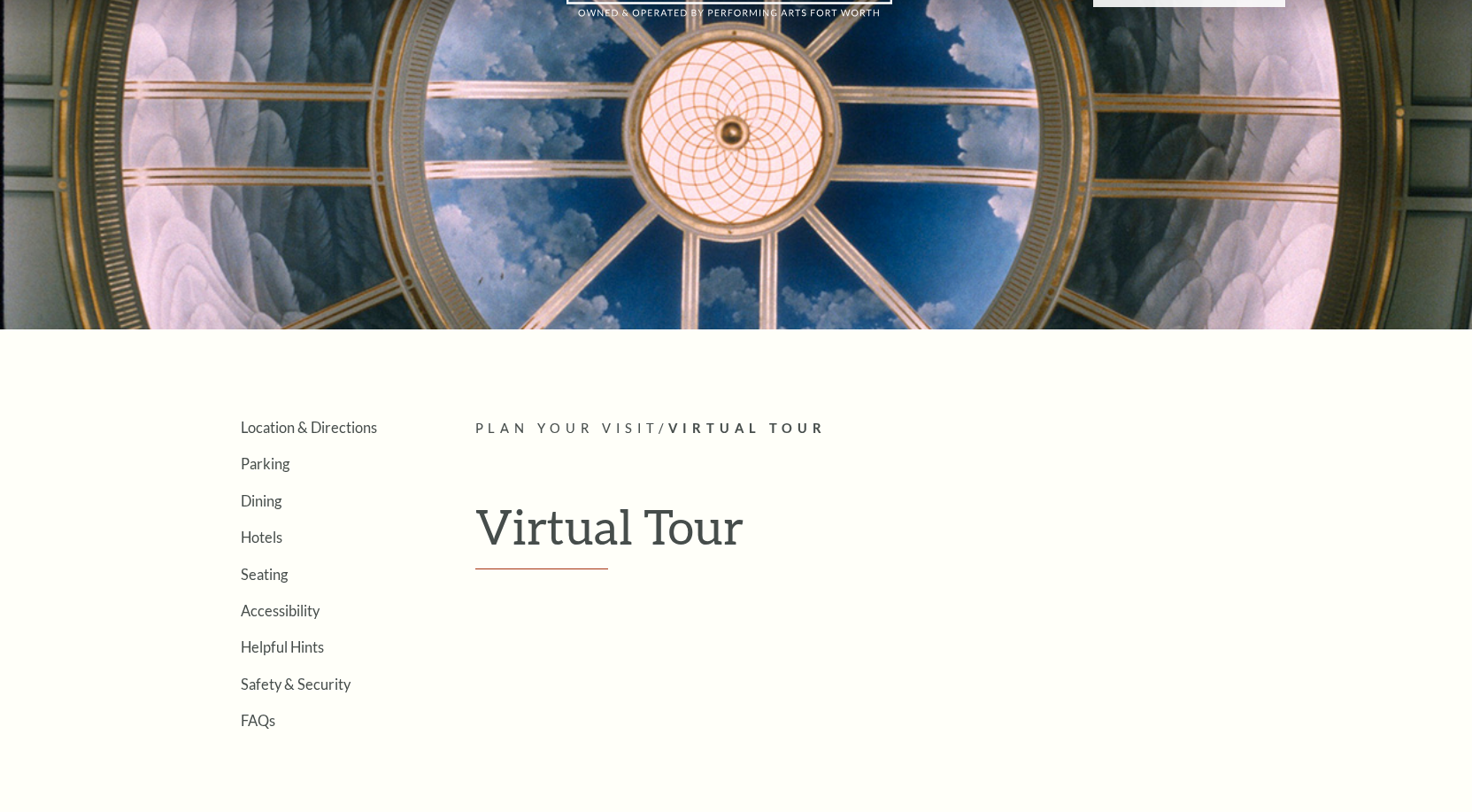
scroll to position [181, 0]
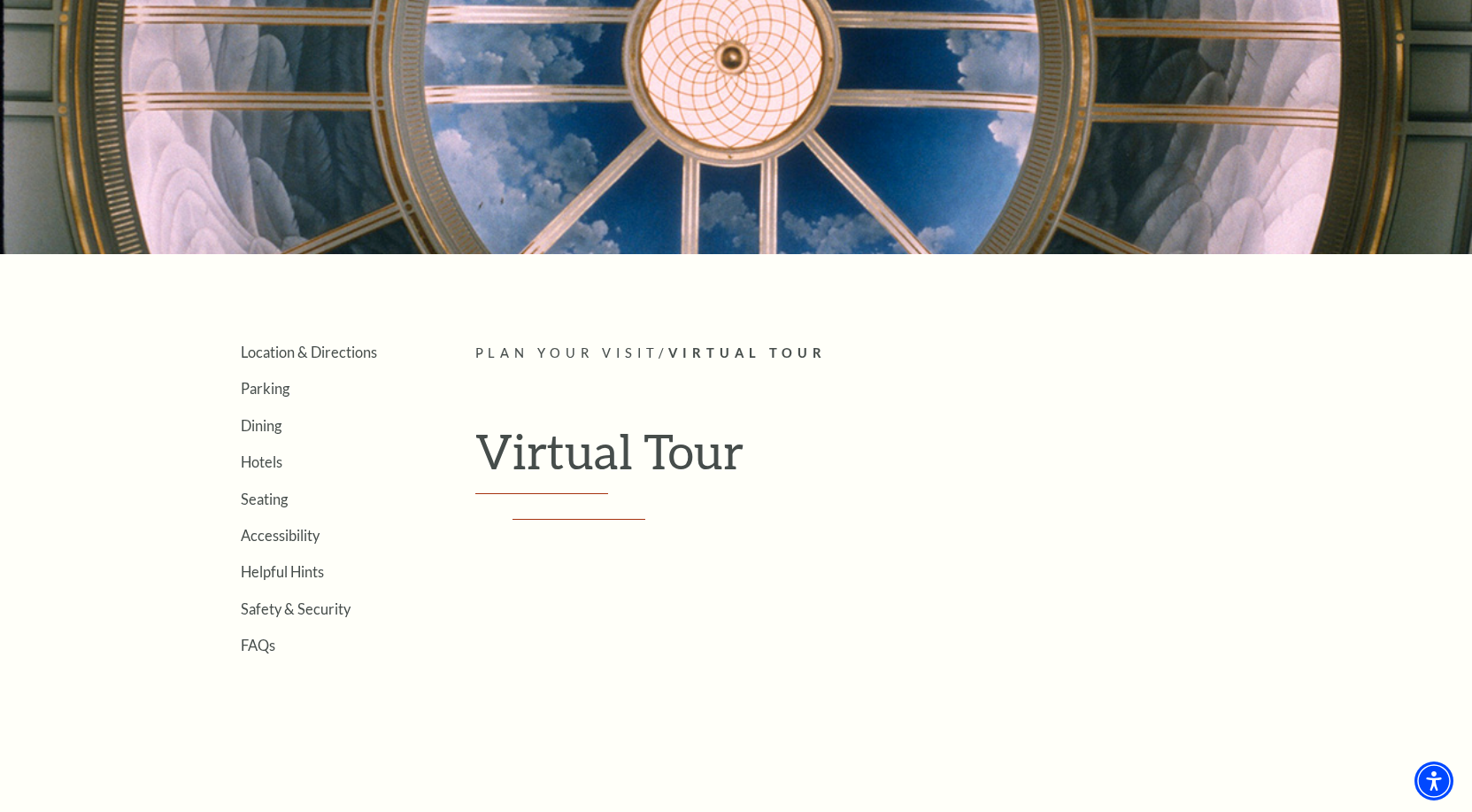
drag, startPoint x: 1387, startPoint y: 653, endPoint x: 1359, endPoint y: 582, distance: 76.3
click at [1359, 582] on div "Search Location & Directions Parking Dining Hotels Seating Accessibility Helpfu…" at bounding box center [736, 758] width 1472 height 1899
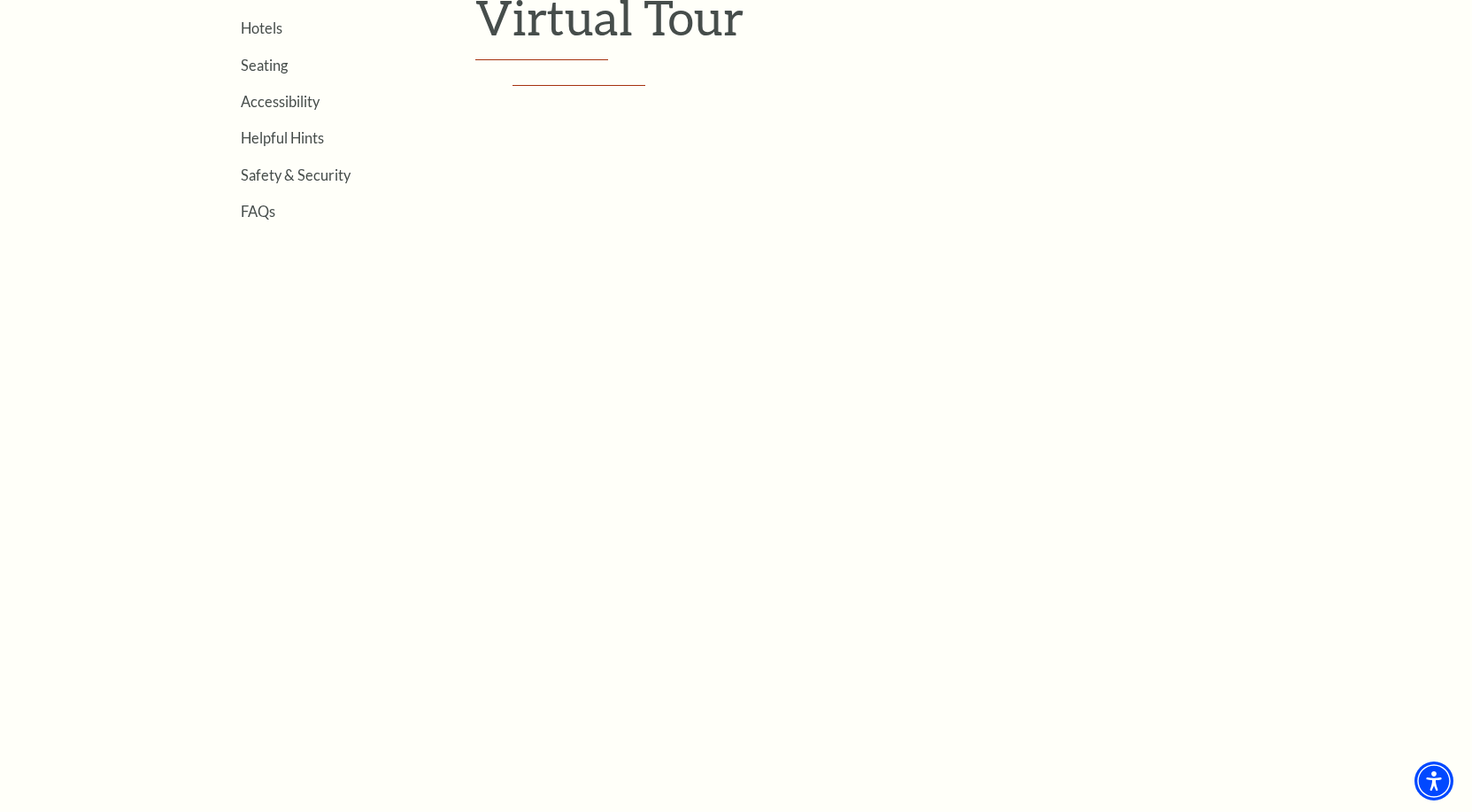
scroll to position [632, 0]
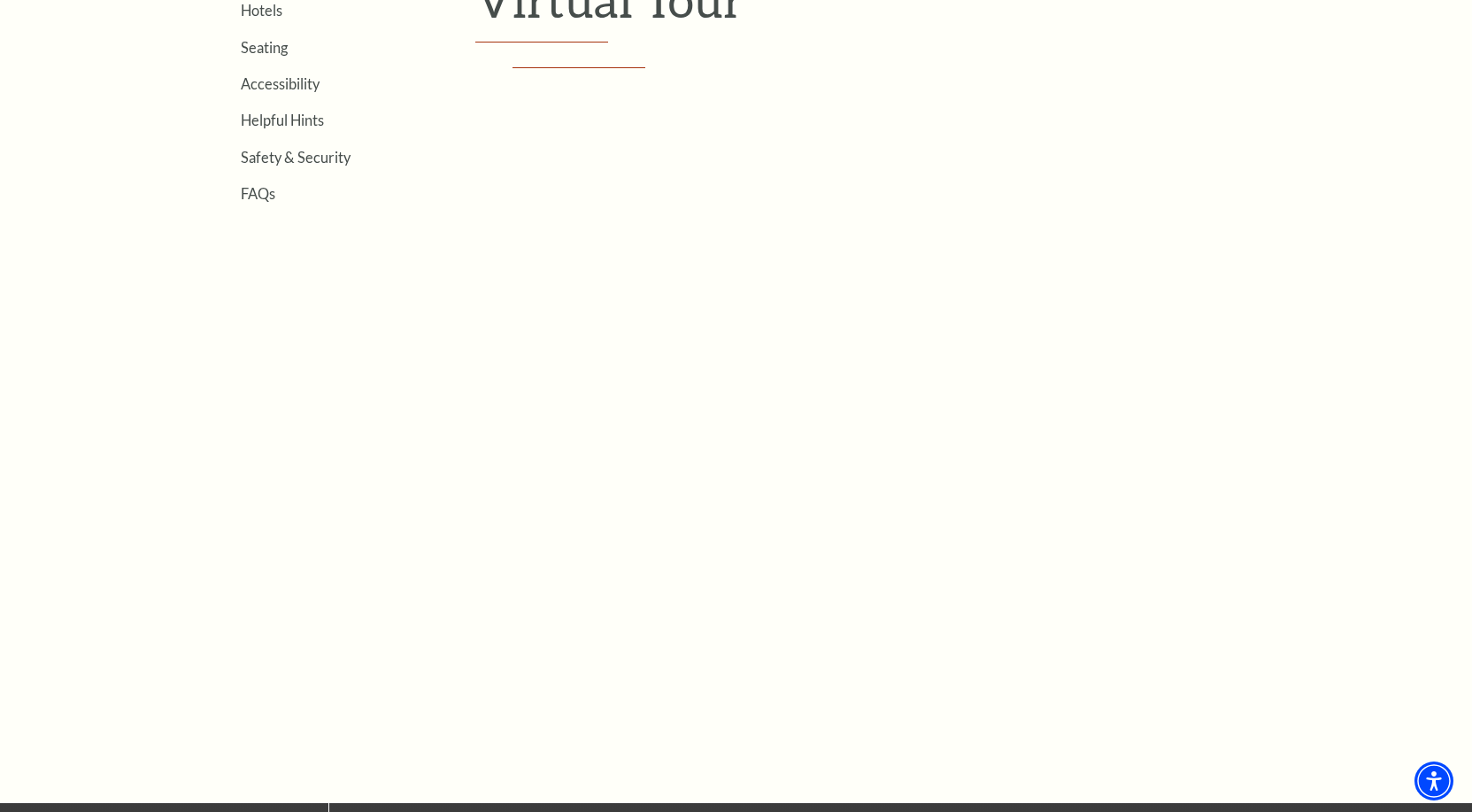
click at [528, 443] on article "Plan Your Visit / Virtual Tour Virtual Tour Empty heading" at bounding box center [880, 302] width 810 height 824
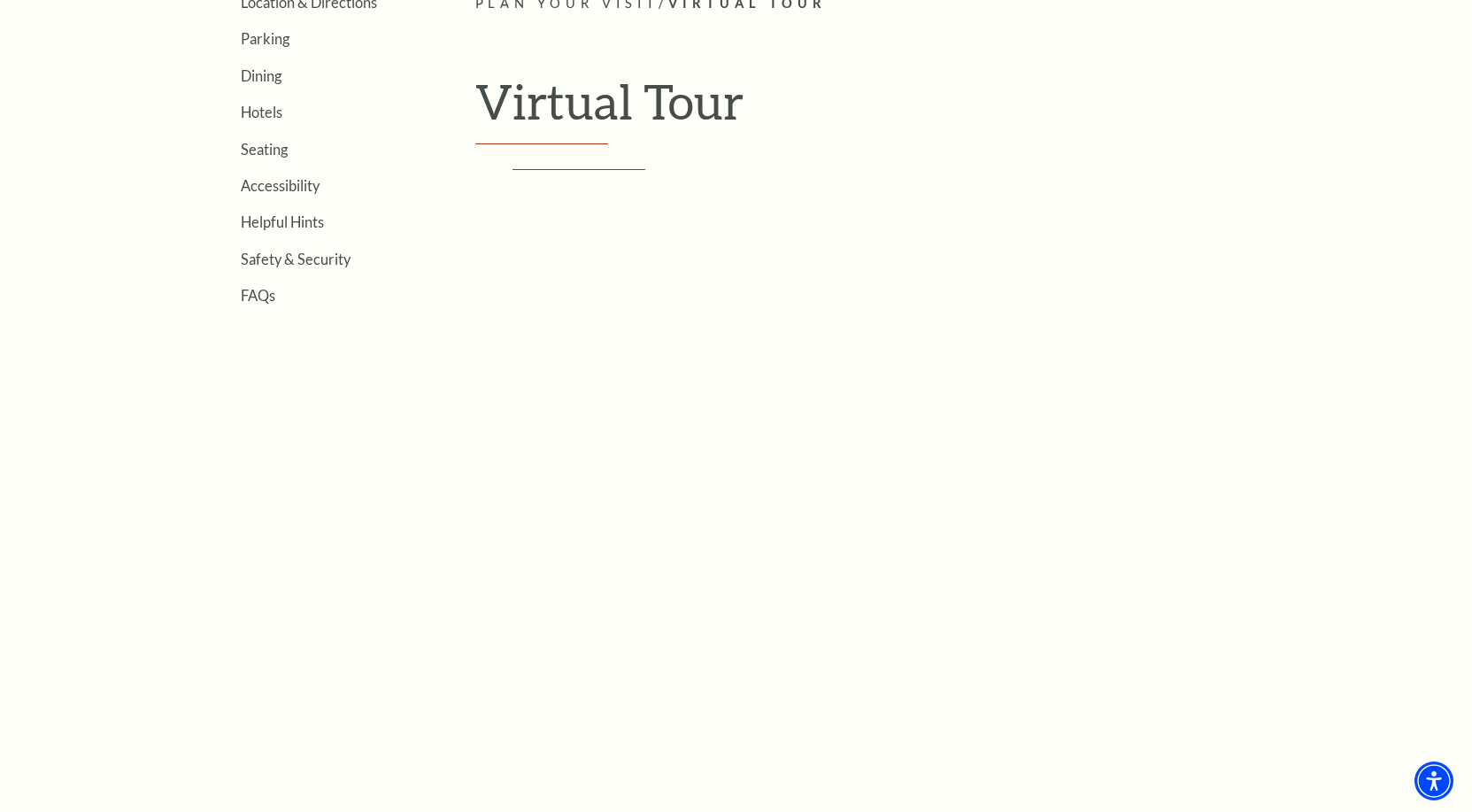
scroll to position [500, 0]
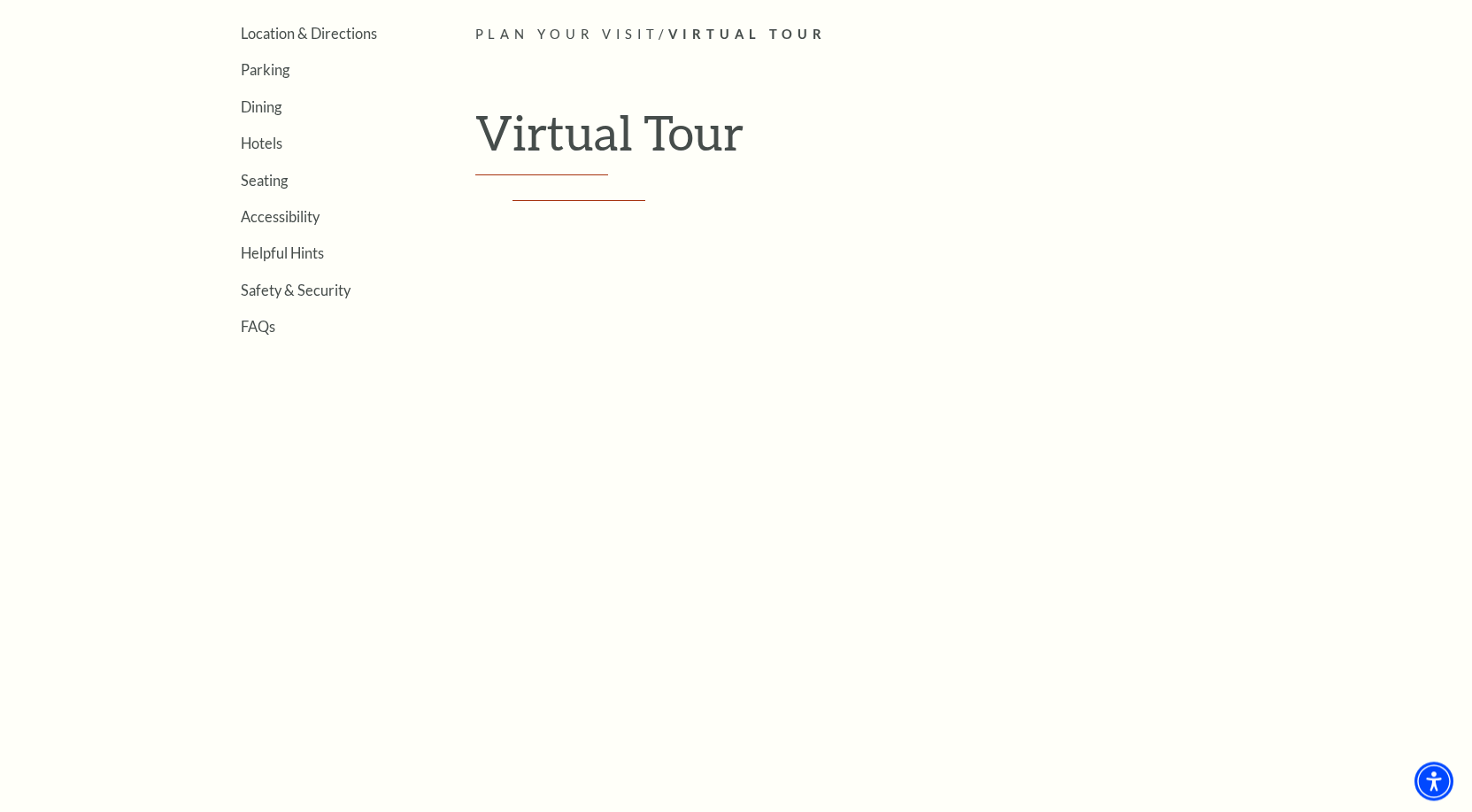
click at [805, 31] on span "Virtual Tour" at bounding box center [747, 33] width 158 height 15
click at [655, 30] on span "Plan Your Visit" at bounding box center [568, 33] width 185 height 15
click at [643, 35] on span "Plan Your Visit" at bounding box center [568, 33] width 185 height 15
click at [623, 37] on span "Plan Your Visit" at bounding box center [568, 33] width 185 height 15
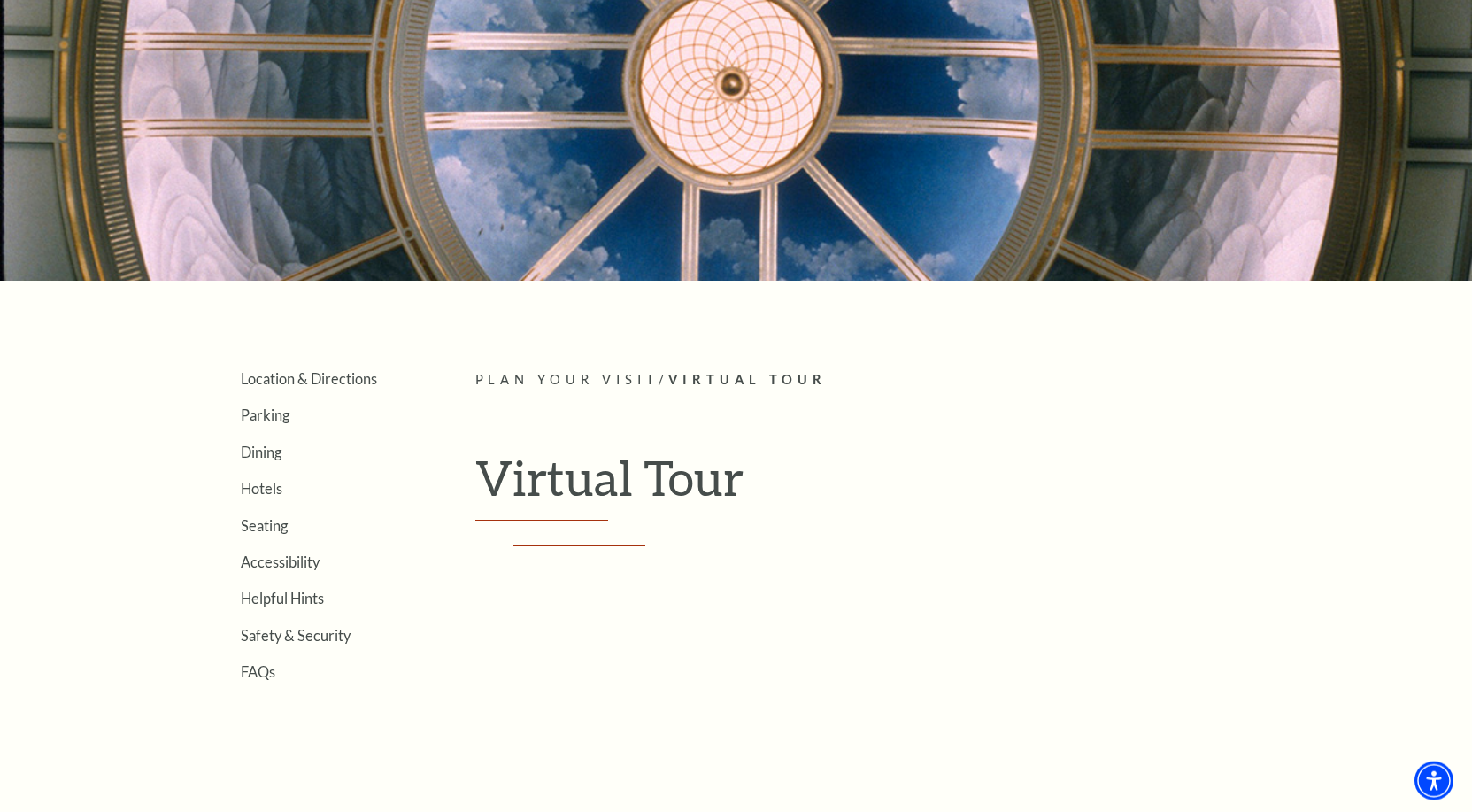
scroll to position [138, 0]
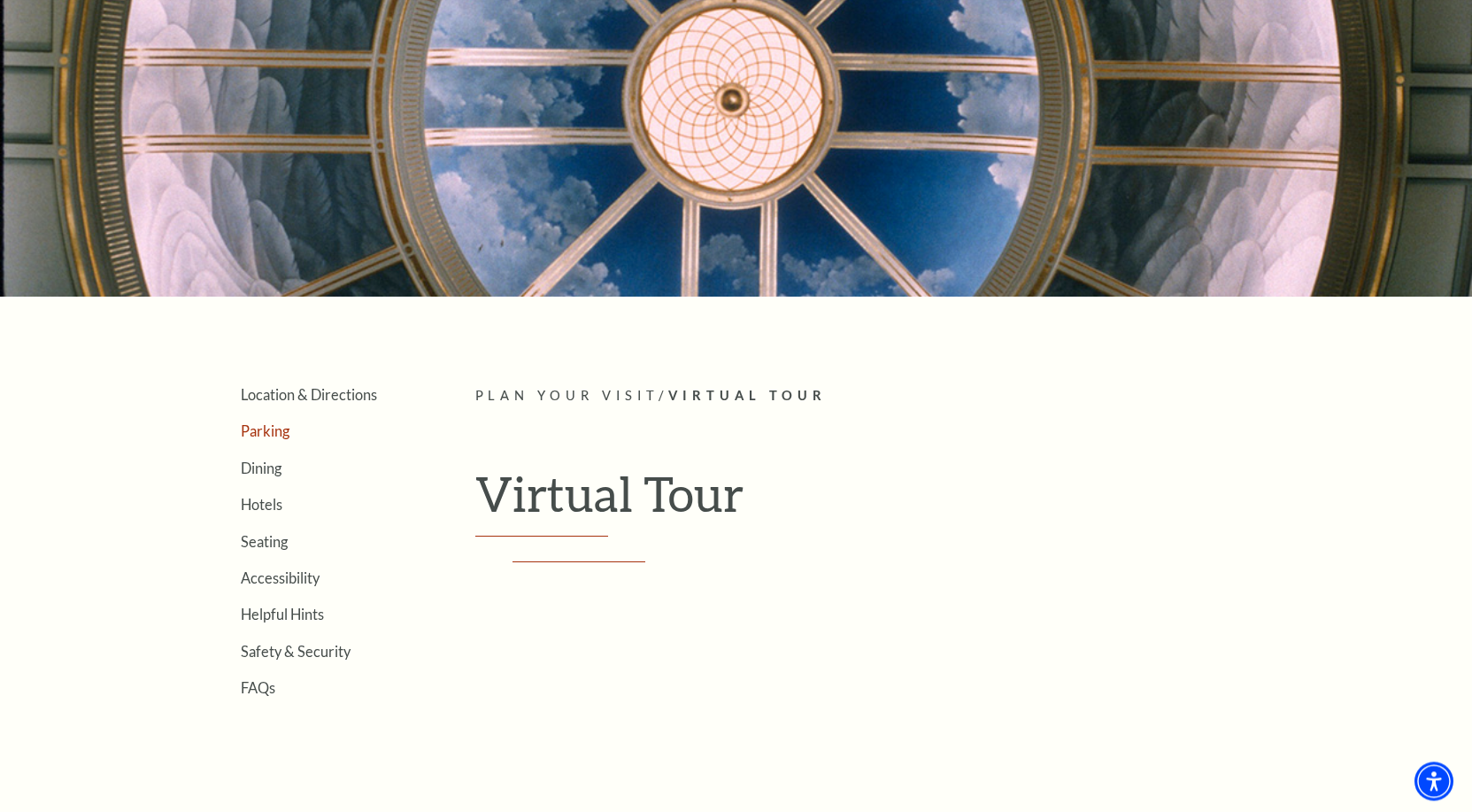
click at [282, 433] on link "Parking" at bounding box center [265, 430] width 49 height 17
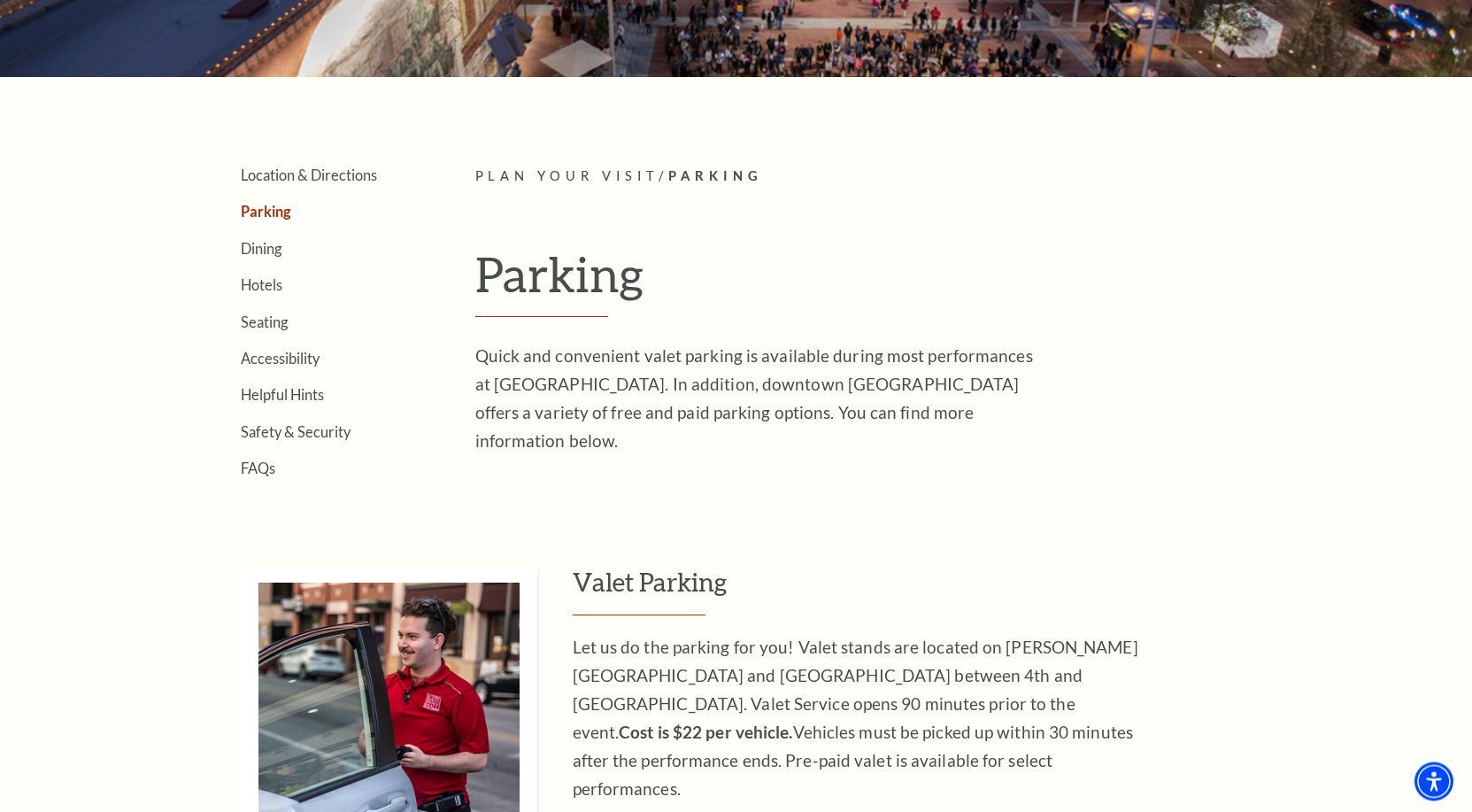
scroll to position [452, 0]
